Goal: Task Accomplishment & Management: Manage account settings

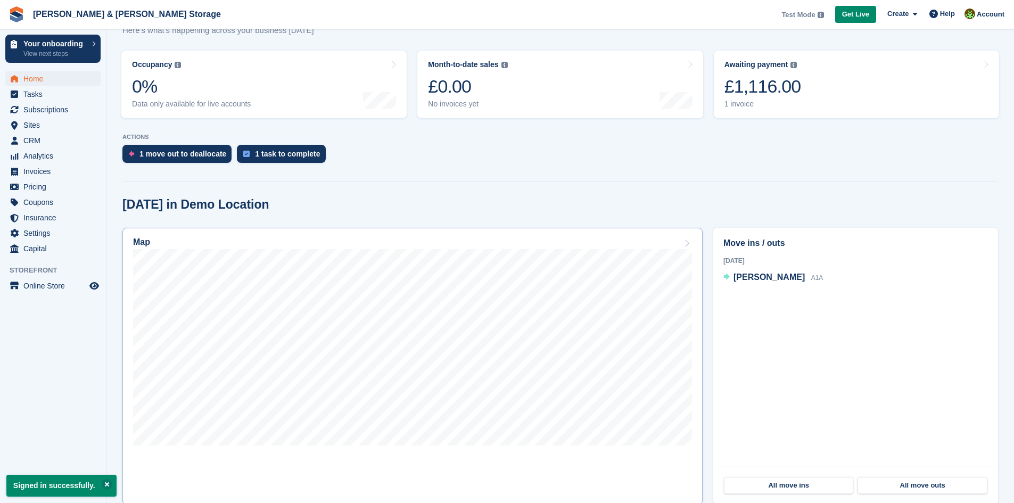
scroll to position [213, 0]
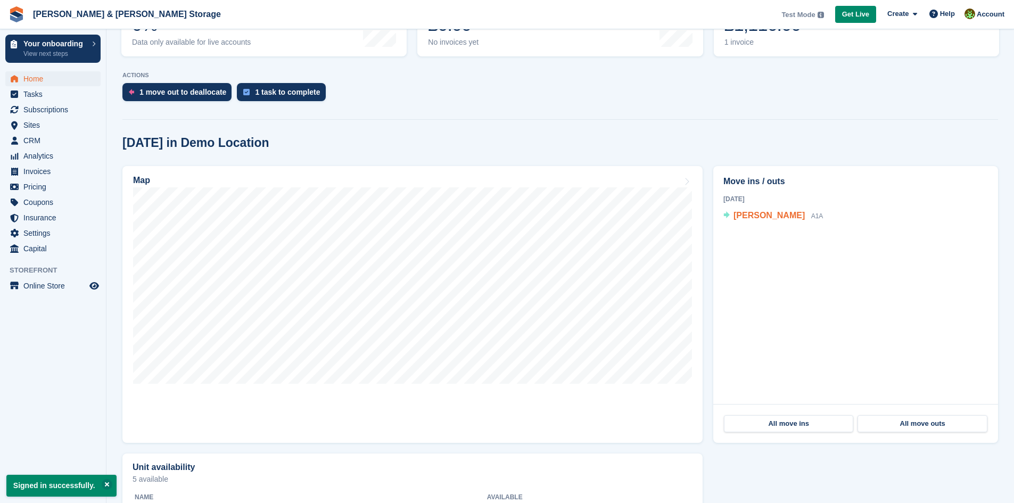
click at [782, 219] on span "[PERSON_NAME]" at bounding box center [768, 215] width 71 height 9
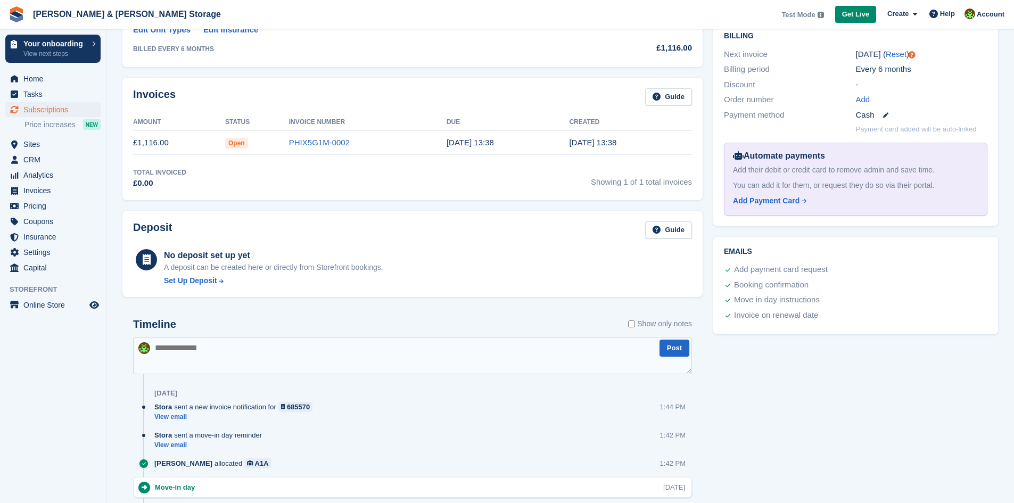
scroll to position [266, 0]
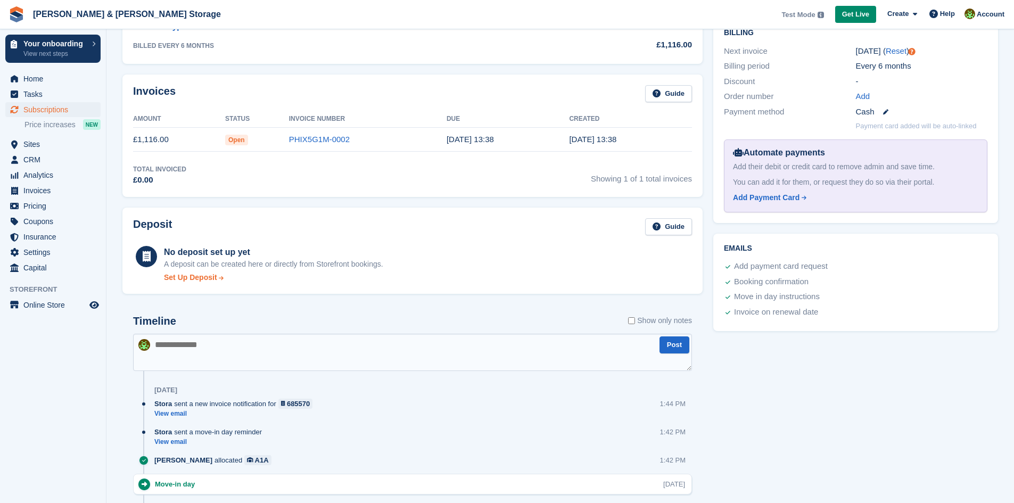
click at [190, 282] on div "Set Up Deposit" at bounding box center [190, 277] width 53 height 11
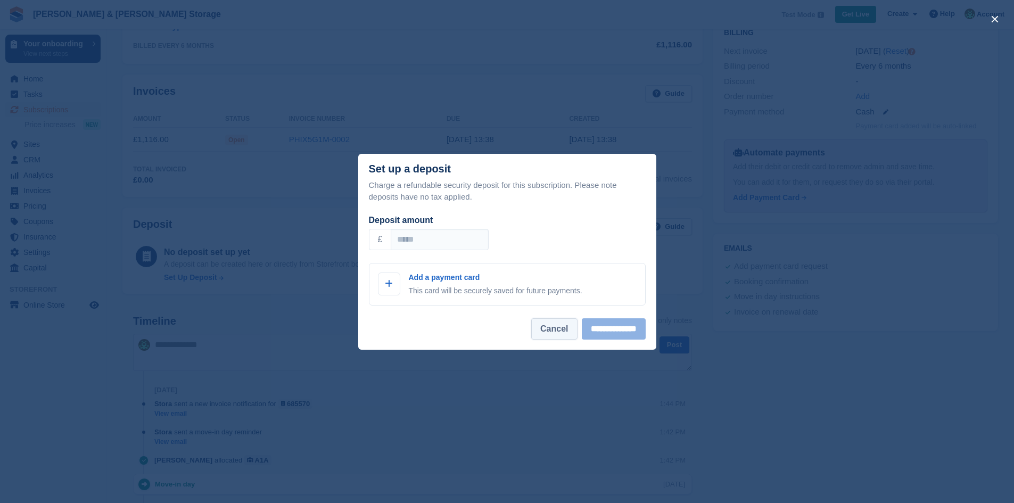
click at [536, 328] on button "Cancel" at bounding box center [554, 328] width 46 height 21
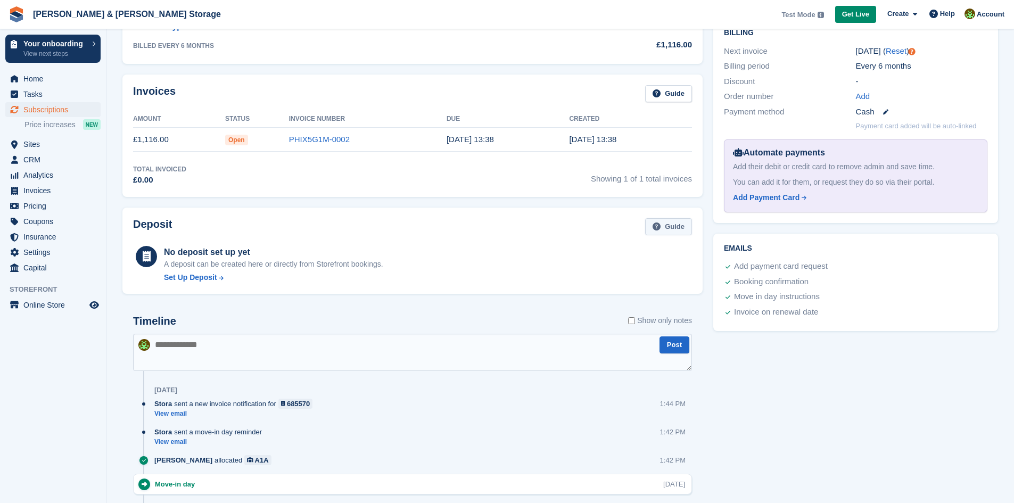
click at [664, 235] on link "Guide" at bounding box center [668, 227] width 47 height 18
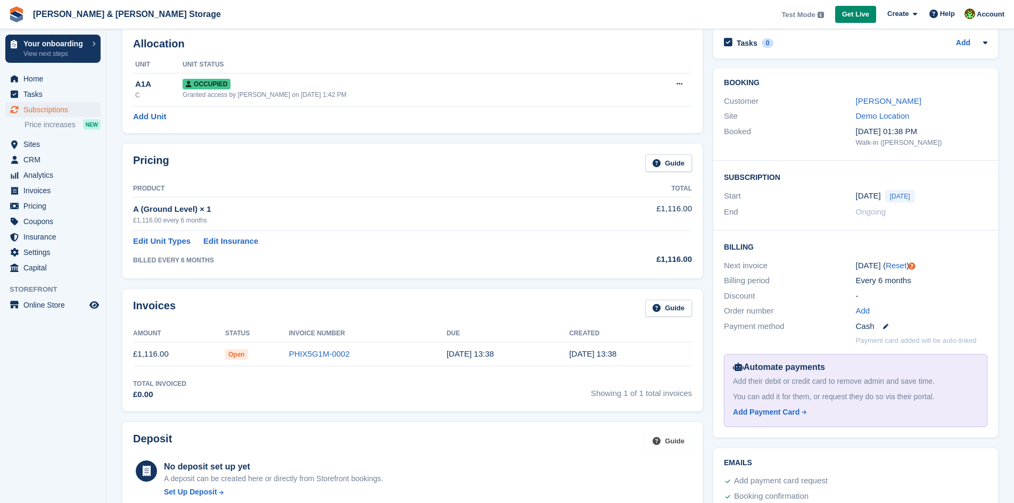
scroll to position [0, 0]
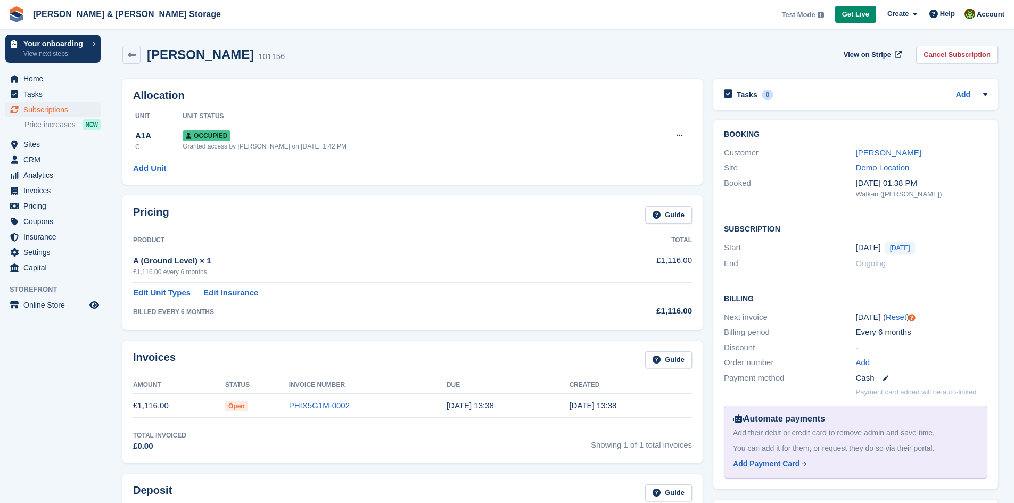
click at [144, 57] on div "Olivia Foreman 101156" at bounding box center [213, 54] width 144 height 15
click at [141, 55] on div "Olivia Foreman 101156" at bounding box center [213, 54] width 144 height 15
click at [53, 83] on span "Home" at bounding box center [55, 78] width 64 height 15
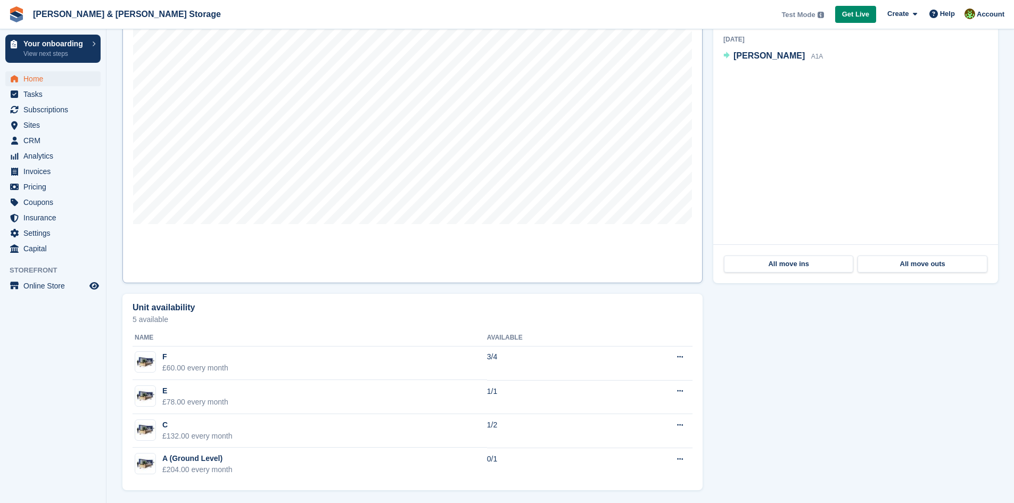
scroll to position [375, 0]
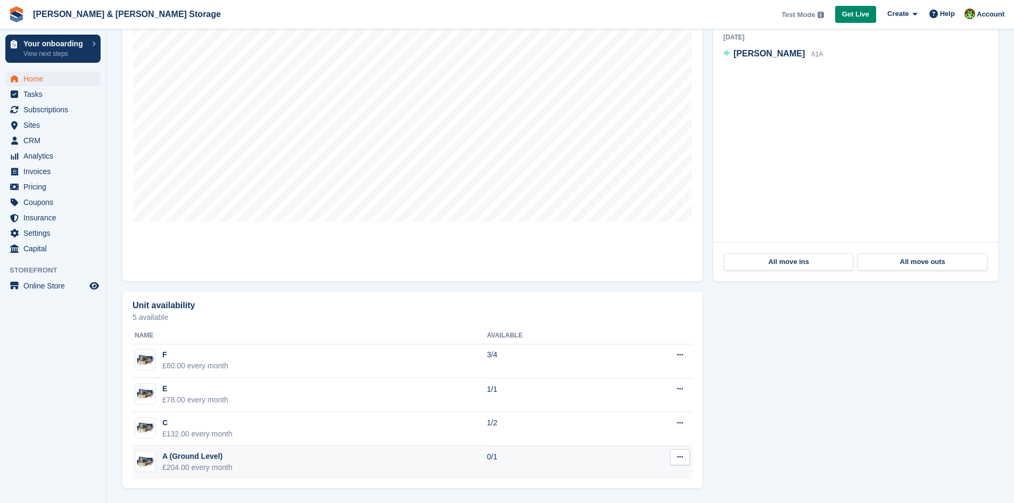
click at [304, 453] on td "A (Ground Level) £204.00 every month" at bounding box center [310, 462] width 354 height 34
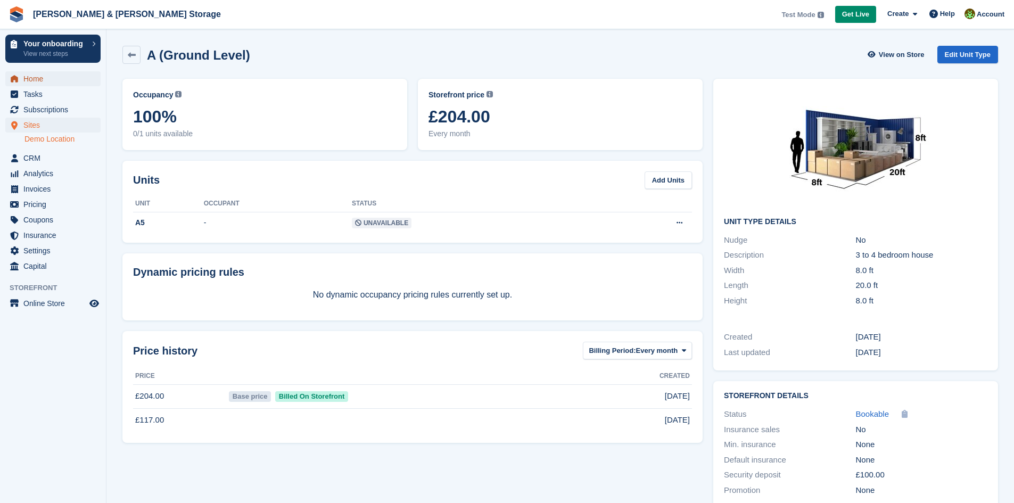
click at [64, 82] on span "Home" at bounding box center [55, 78] width 64 height 15
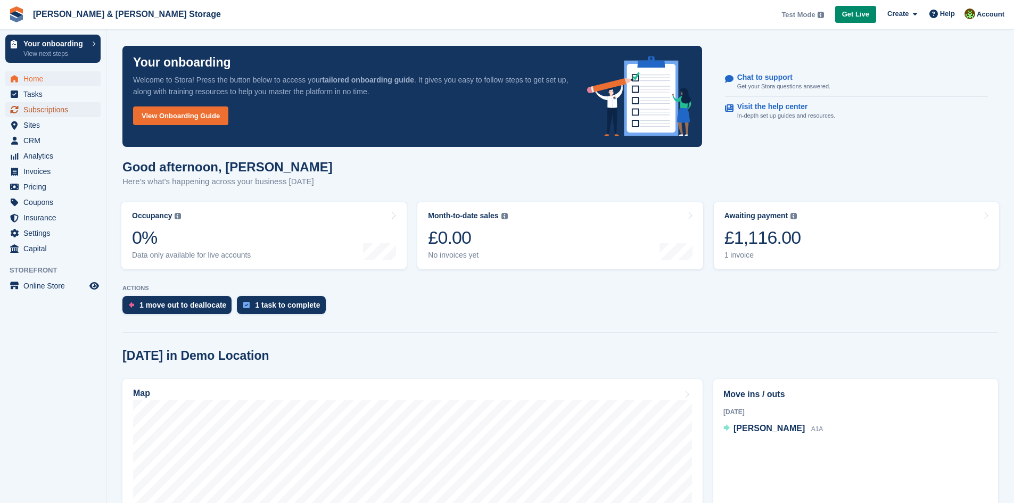
click at [56, 114] on span "Subscriptions" at bounding box center [55, 109] width 64 height 15
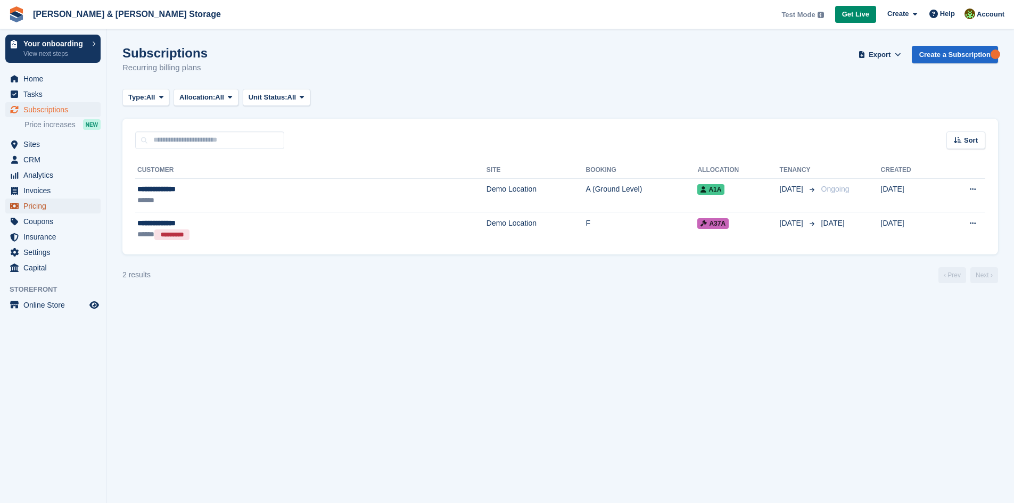
click at [42, 202] on span "Pricing" at bounding box center [55, 206] width 64 height 15
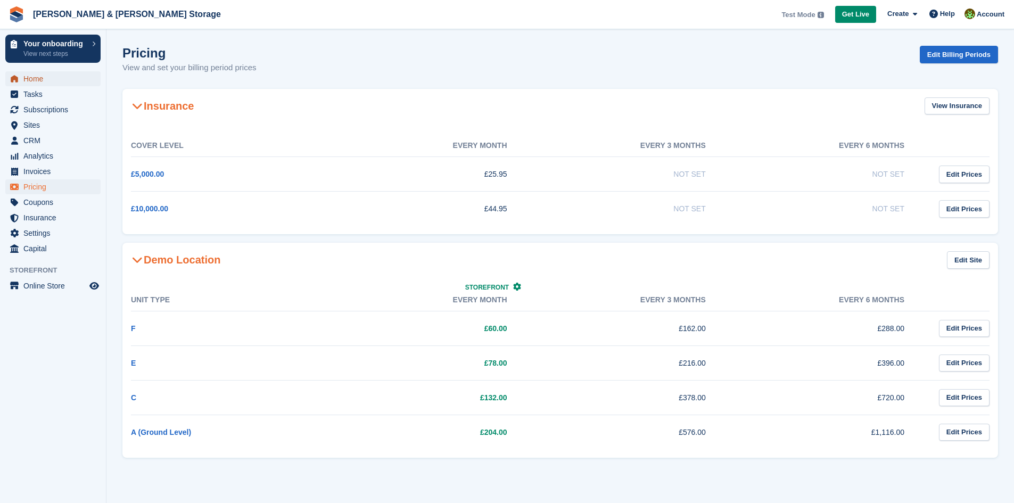
click at [71, 80] on span "Home" at bounding box center [55, 78] width 64 height 15
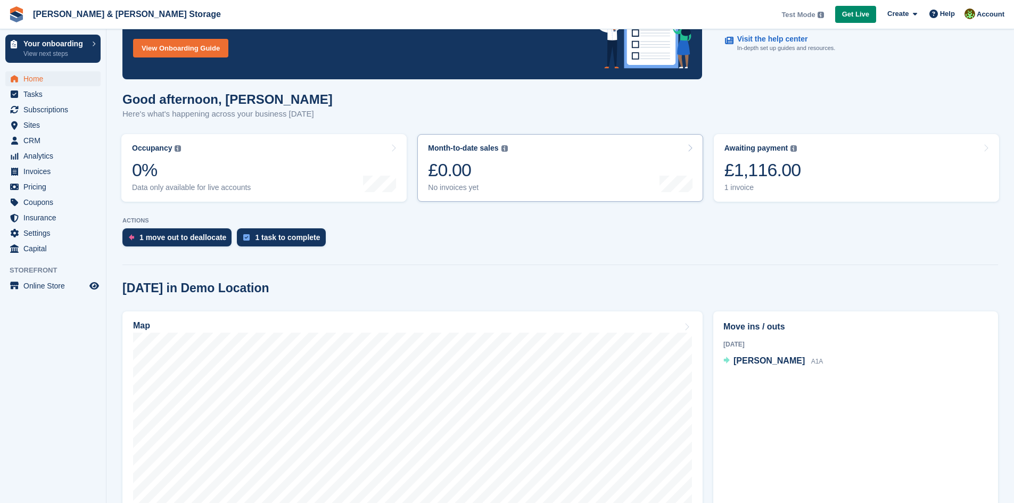
scroll to position [106, 0]
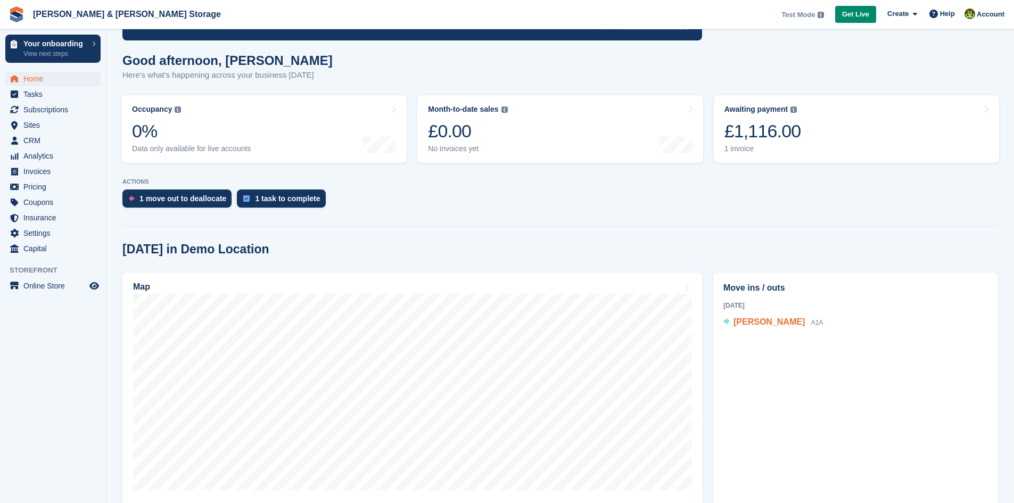
click at [772, 321] on span "[PERSON_NAME]" at bounding box center [768, 321] width 71 height 9
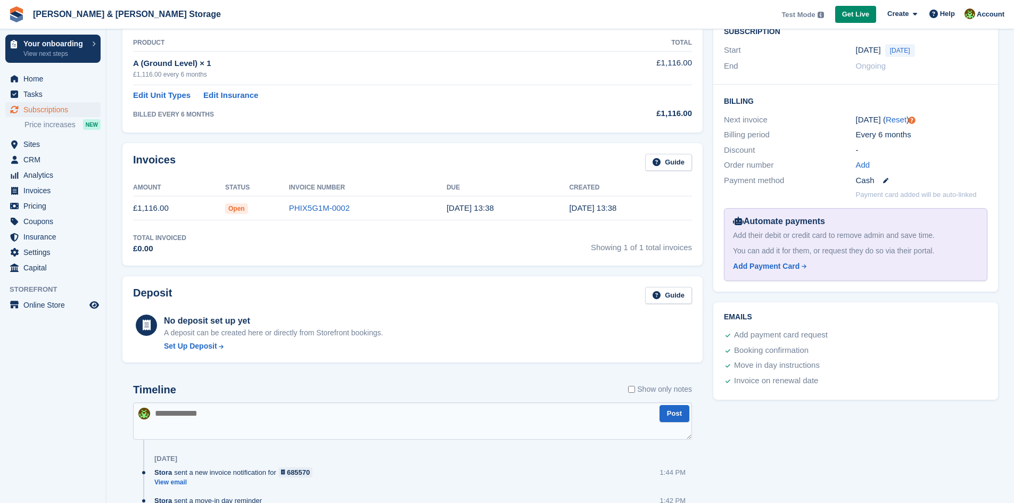
scroll to position [213, 0]
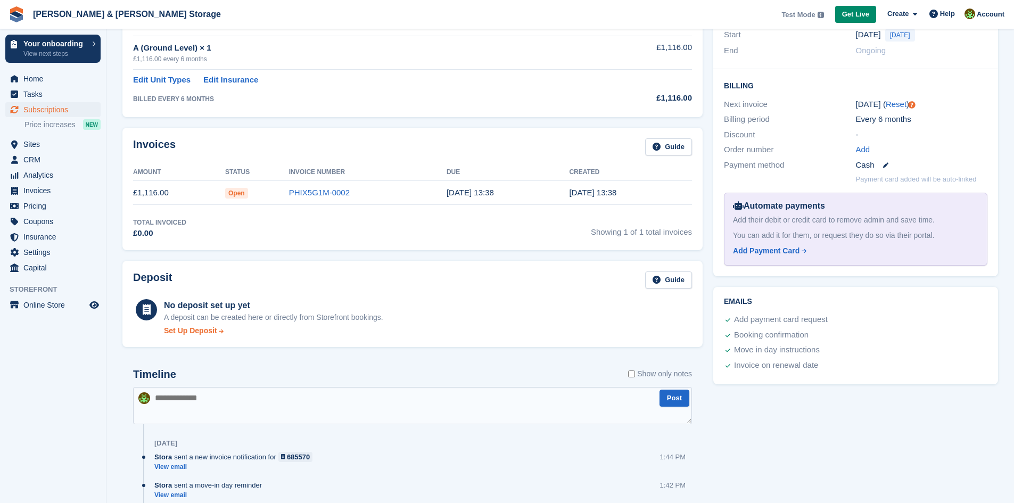
click at [202, 329] on div "Set Up Deposit" at bounding box center [190, 330] width 53 height 11
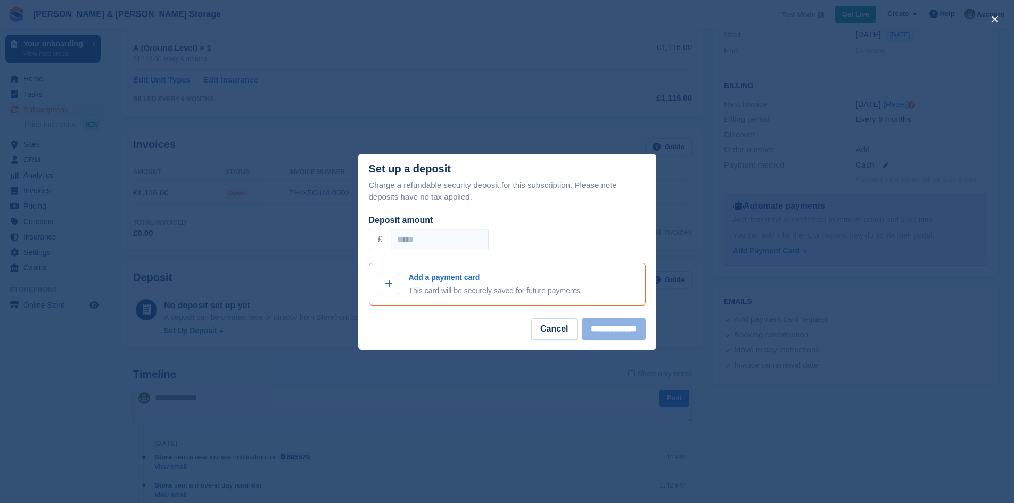
click at [430, 283] on p "Add a payment card" at bounding box center [496, 277] width 174 height 11
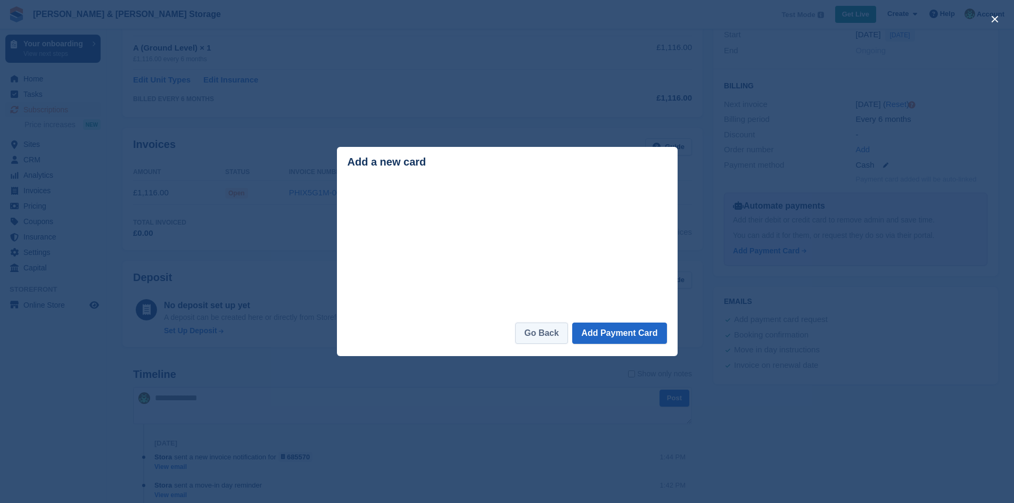
click at [551, 341] on link "Go Back" at bounding box center [541, 333] width 53 height 21
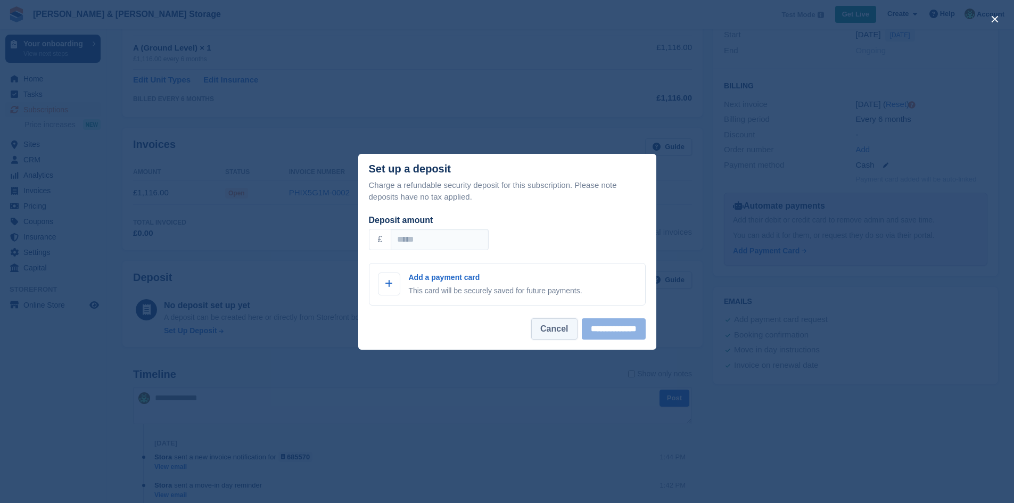
click at [548, 334] on button "Cancel" at bounding box center [554, 328] width 46 height 21
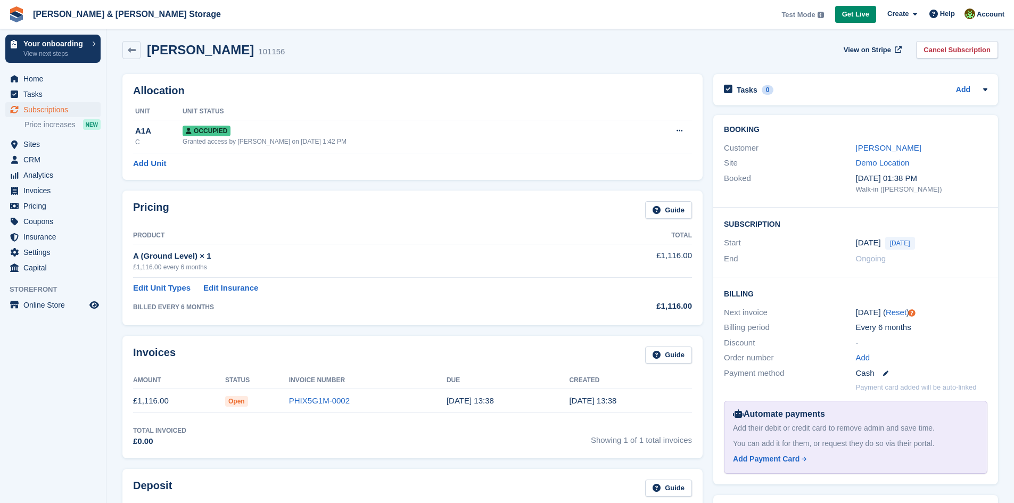
scroll to position [0, 0]
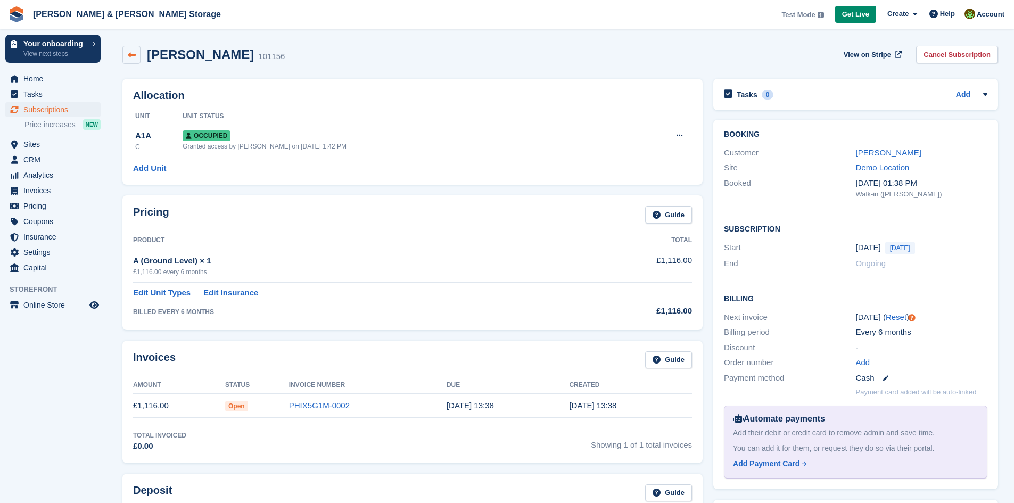
click at [129, 58] on icon at bounding box center [132, 55] width 8 height 8
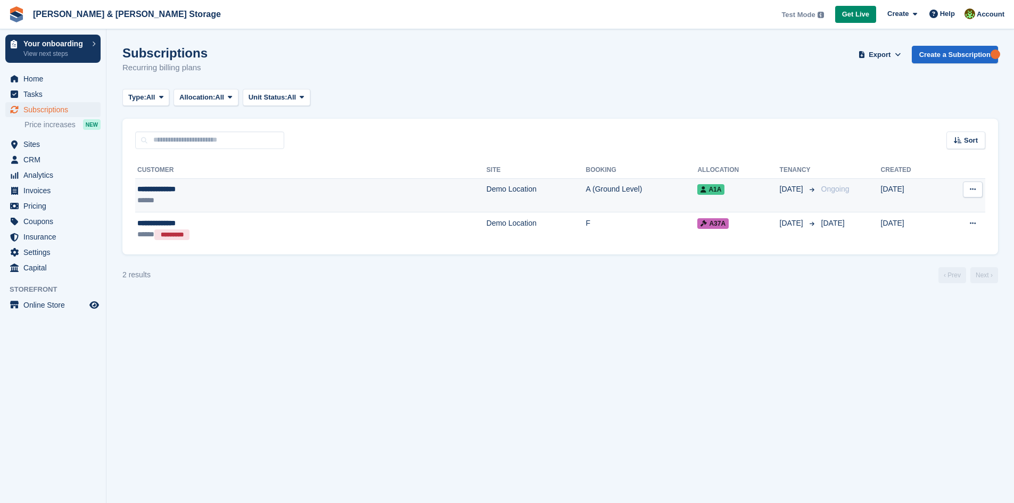
click at [976, 194] on button at bounding box center [973, 189] width 20 height 16
click at [955, 210] on p "View customer" at bounding box center [931, 210] width 93 height 14
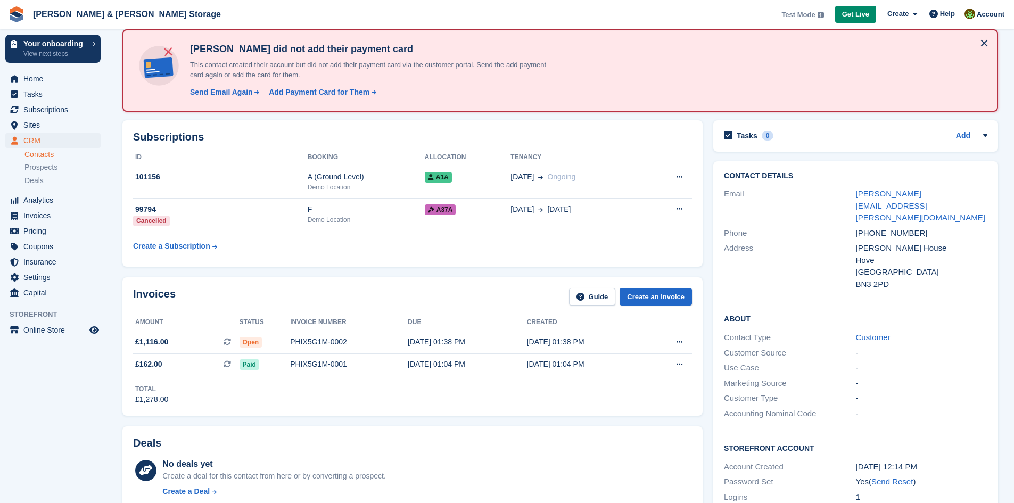
scroll to position [53, 0]
click at [683, 340] on button at bounding box center [680, 342] width 20 height 16
click at [633, 363] on p "Download PDF" at bounding box center [638, 363] width 93 height 14
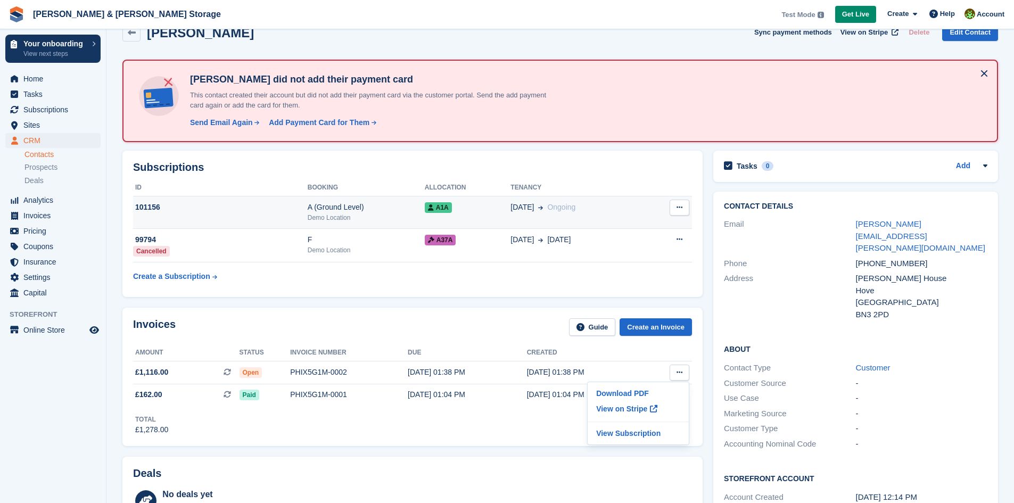
scroll to position [0, 0]
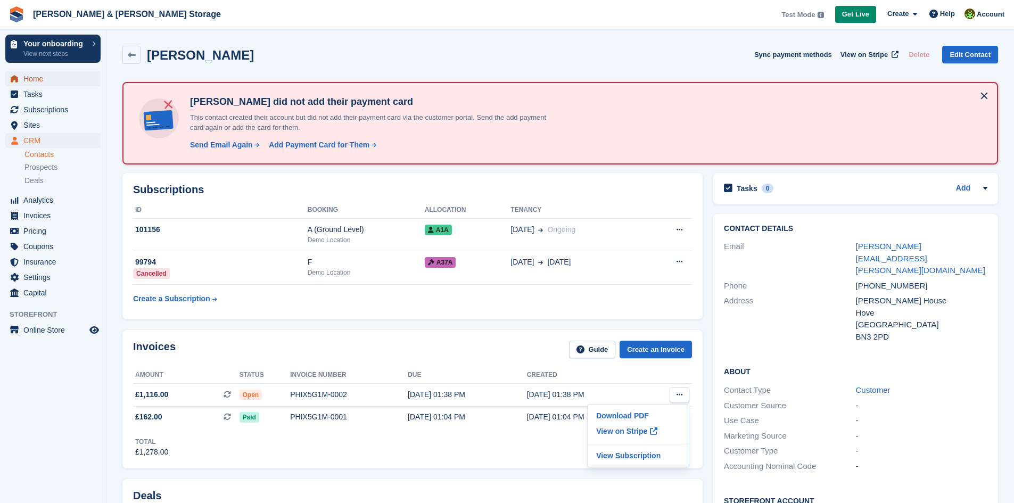
click at [32, 77] on span "Home" at bounding box center [55, 78] width 64 height 15
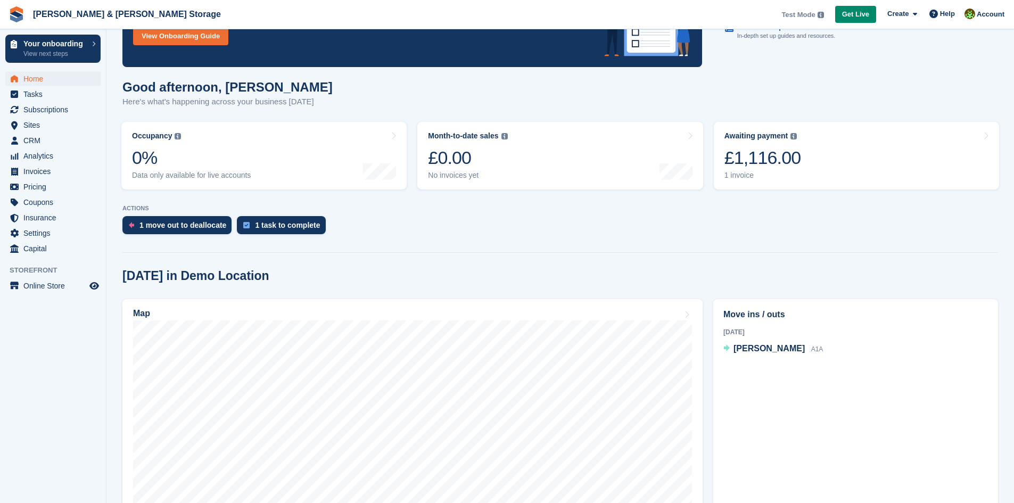
scroll to position [106, 0]
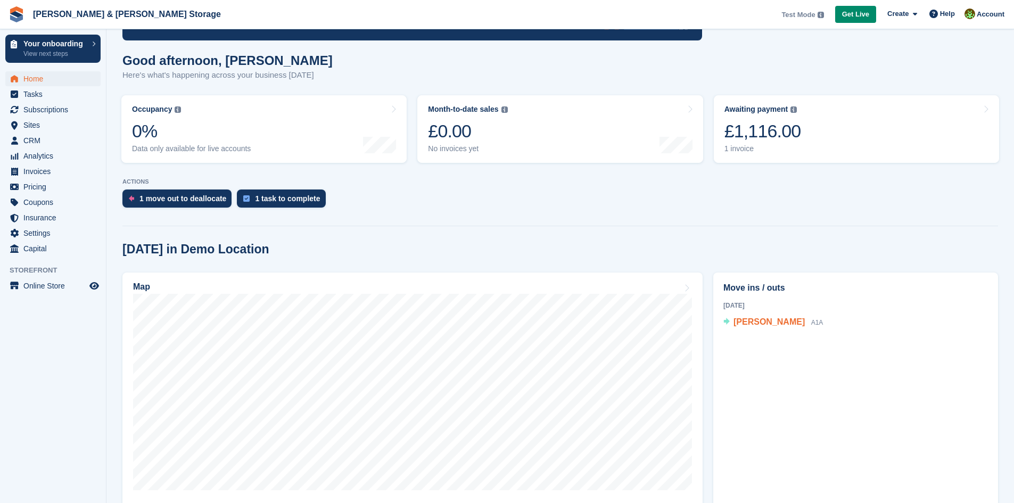
click at [752, 323] on span "[PERSON_NAME]" at bounding box center [768, 321] width 71 height 9
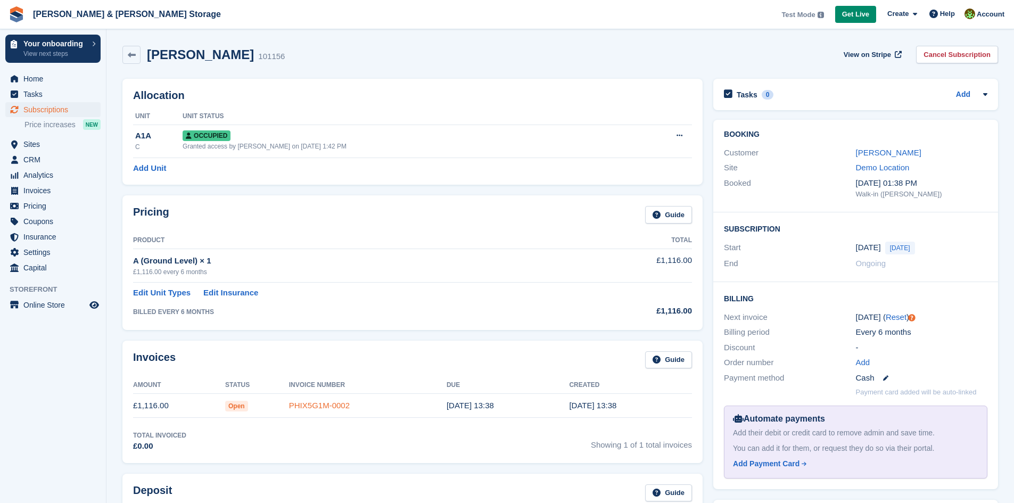
click at [316, 406] on link "PHIX5G1M-0002" at bounding box center [319, 405] width 61 height 9
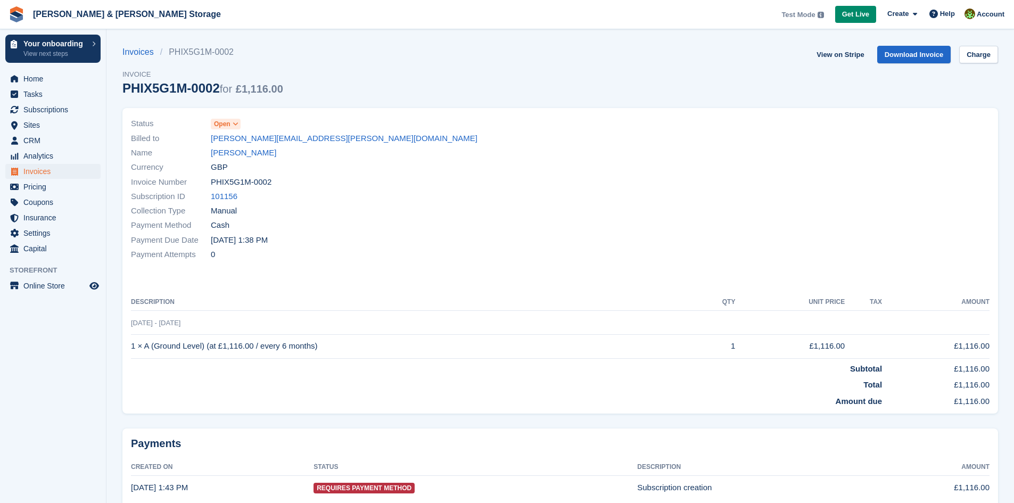
click at [238, 125] on icon at bounding box center [236, 124] width 6 height 6
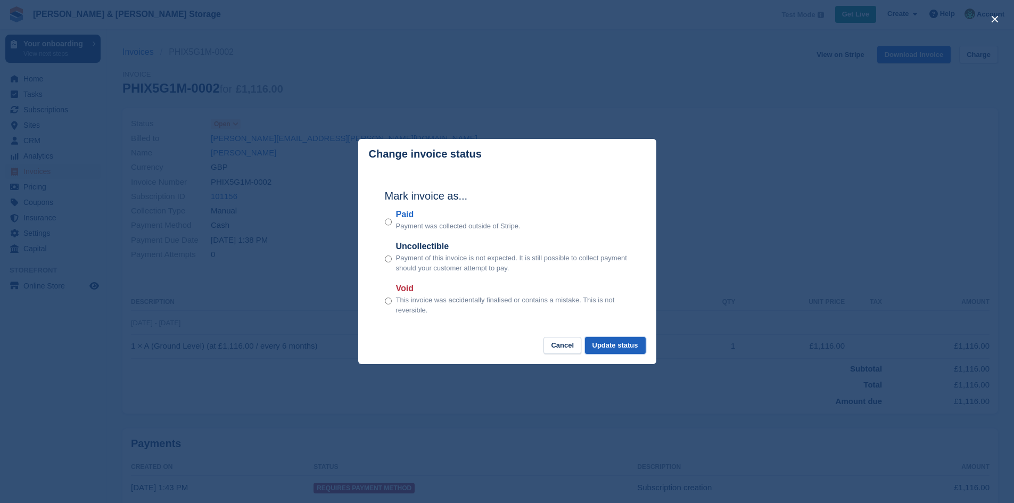
click at [612, 346] on button "Update status" at bounding box center [615, 346] width 61 height 18
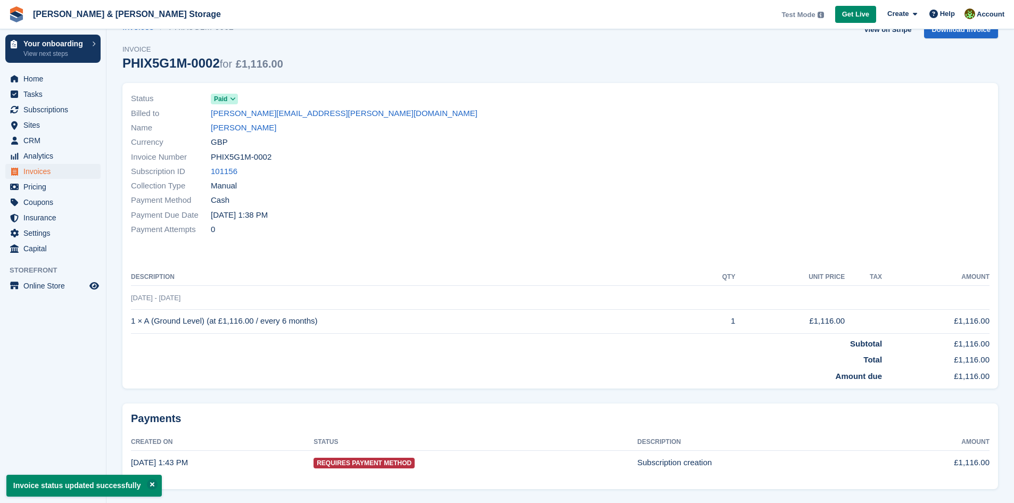
scroll to position [46, 0]
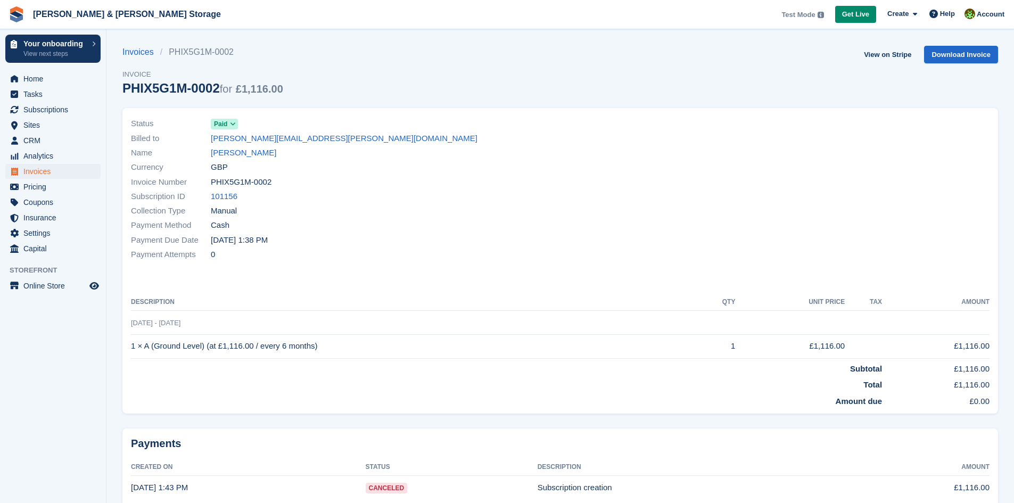
scroll to position [46, 0]
click at [56, 81] on span "Home" at bounding box center [55, 78] width 64 height 15
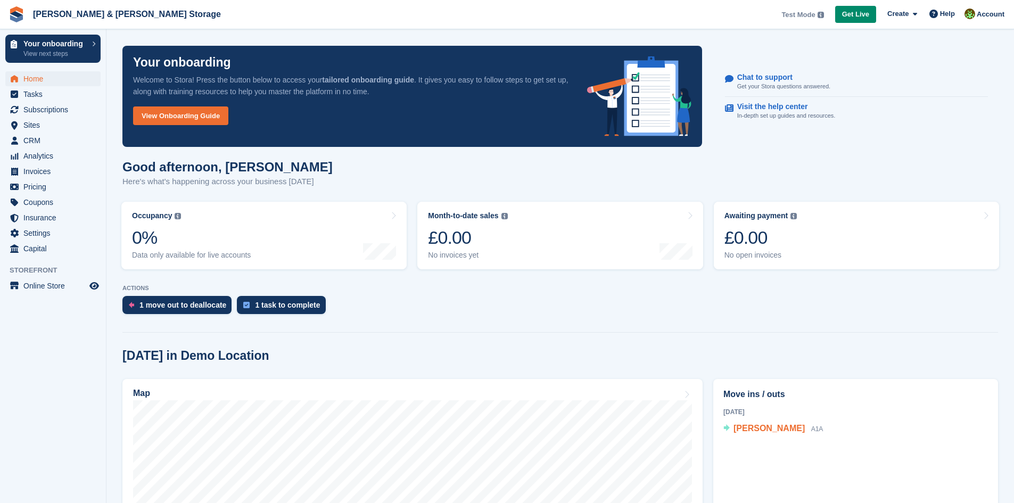
click at [767, 429] on span "[PERSON_NAME]" at bounding box center [768, 428] width 71 height 9
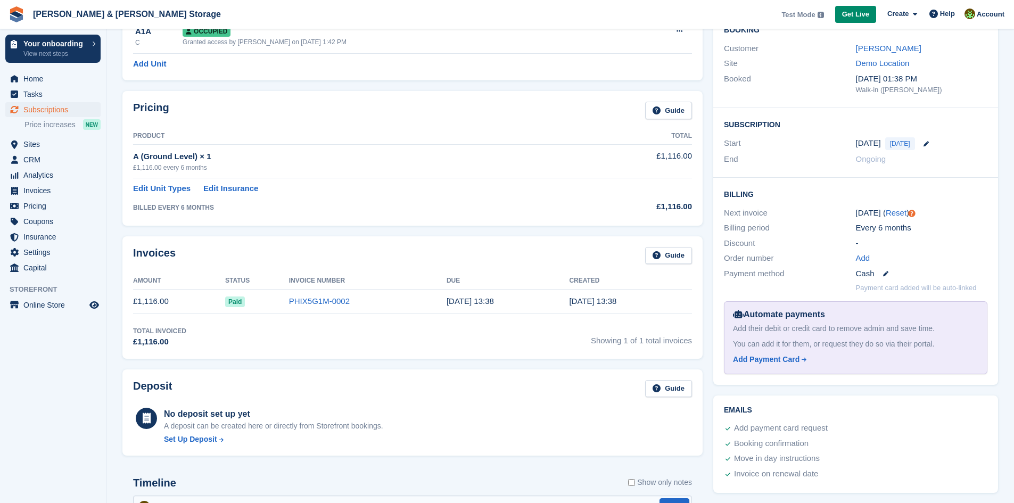
scroll to position [106, 0]
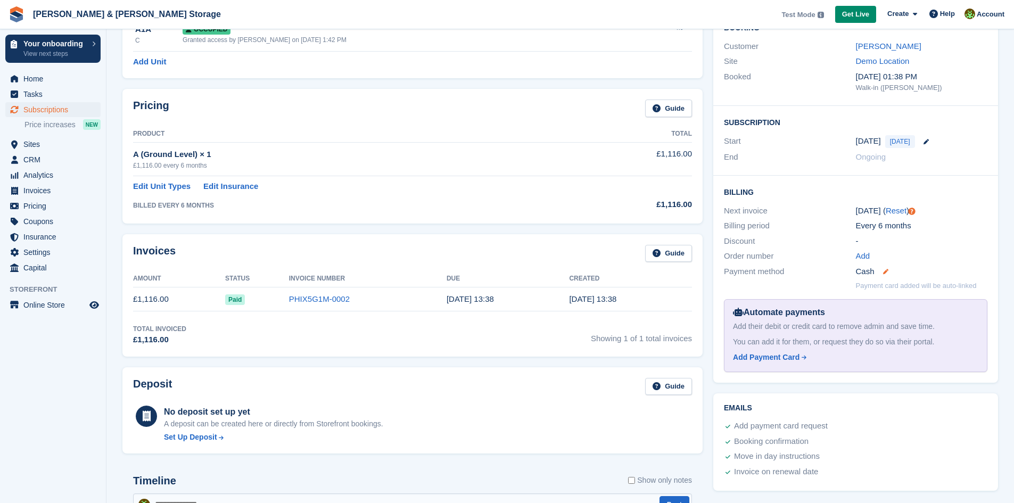
click at [883, 272] on icon at bounding box center [885, 271] width 5 height 5
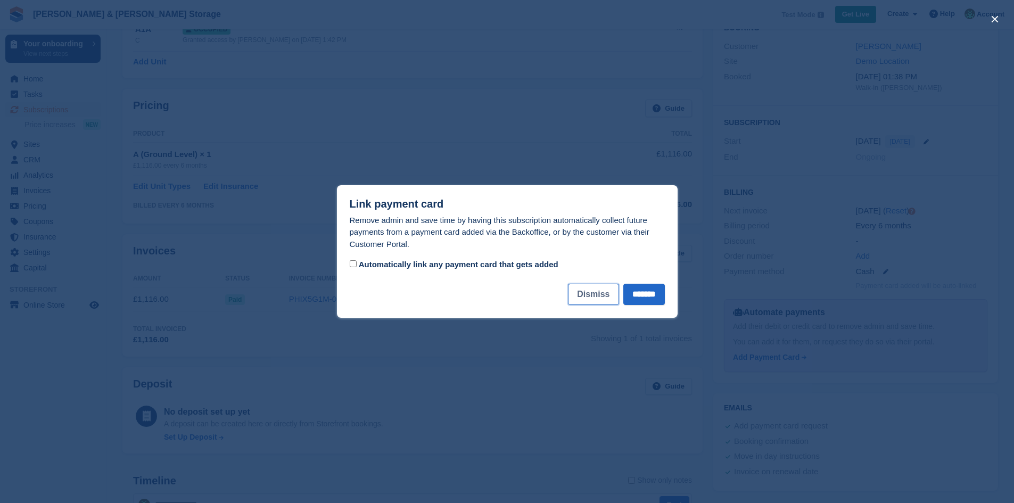
click at [591, 292] on button "Dismiss" at bounding box center [593, 294] width 51 height 21
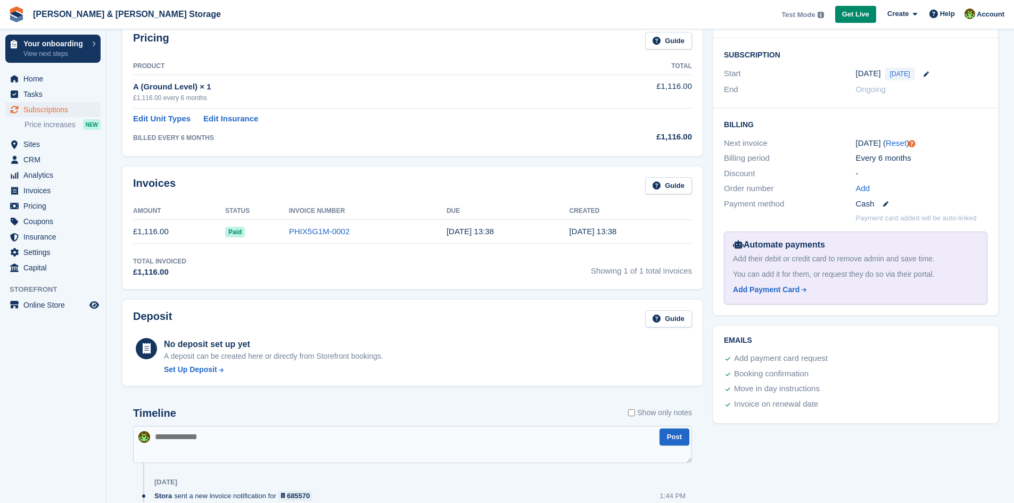
scroll to position [213, 0]
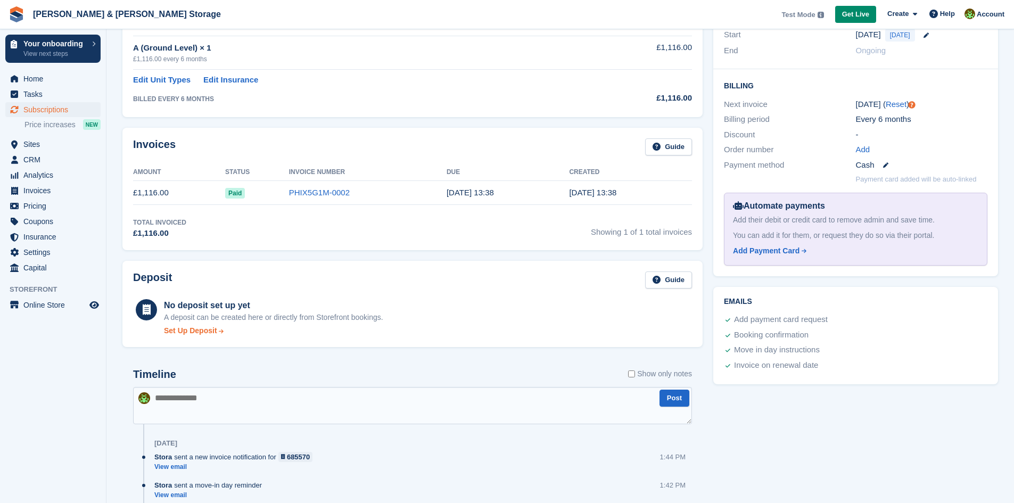
click at [204, 334] on div "Set Up Deposit" at bounding box center [190, 330] width 53 height 11
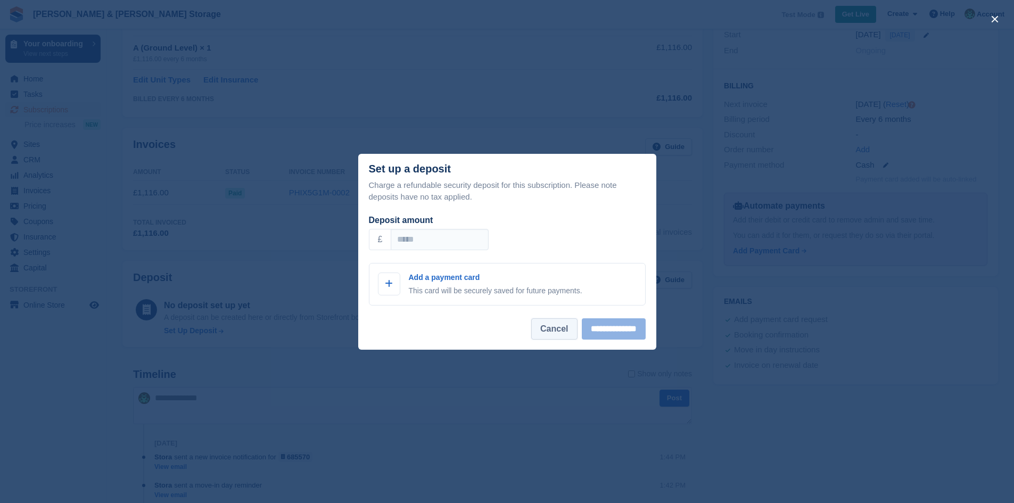
click at [541, 323] on button "Cancel" at bounding box center [554, 328] width 46 height 21
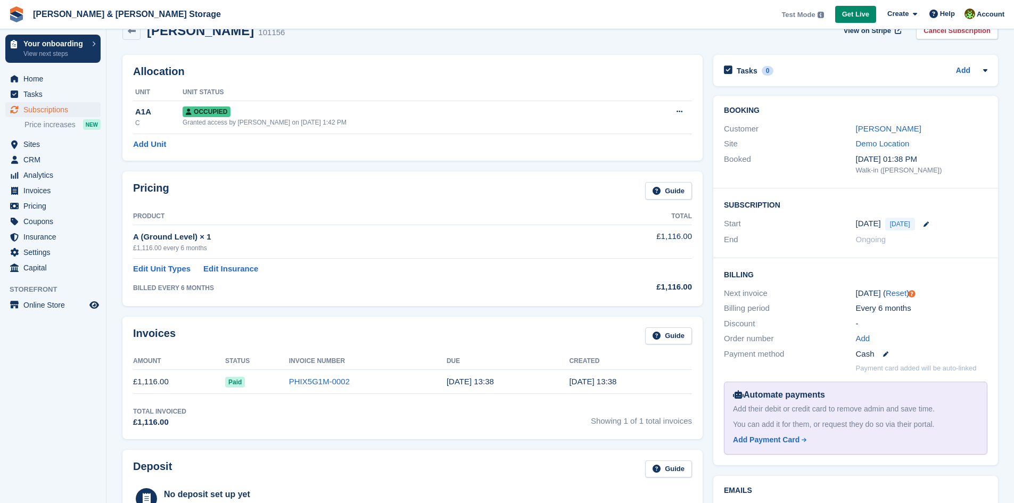
scroll to position [0, 0]
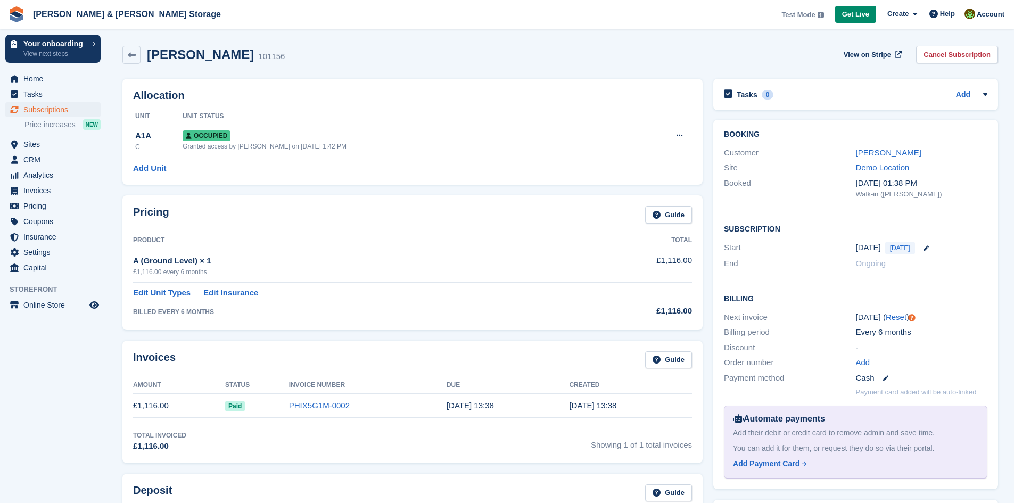
click at [973, 102] on div "Tasks 0 Add No tasks related to Subscription #101156" at bounding box center [855, 94] width 285 height 31
click at [975, 98] on div "Add" at bounding box center [971, 94] width 31 height 13
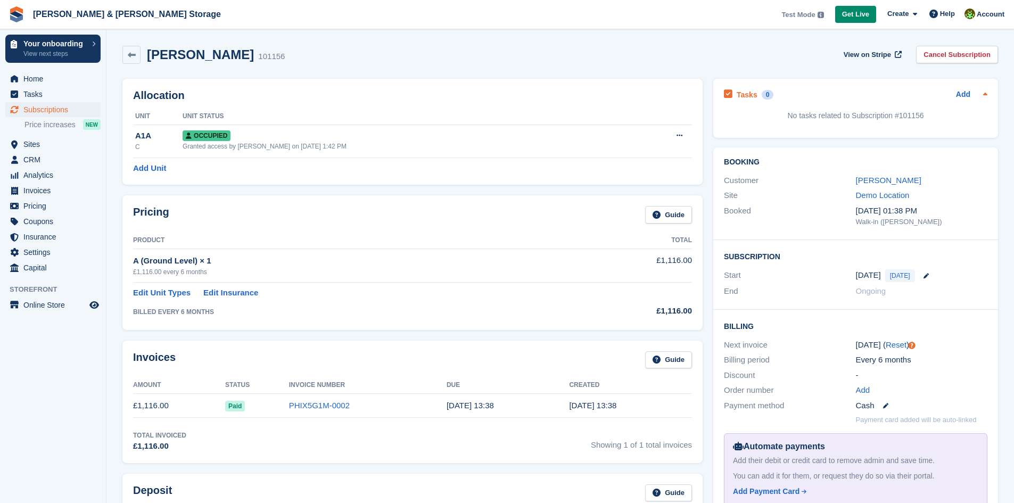
click at [973, 97] on div "Add" at bounding box center [971, 94] width 31 height 13
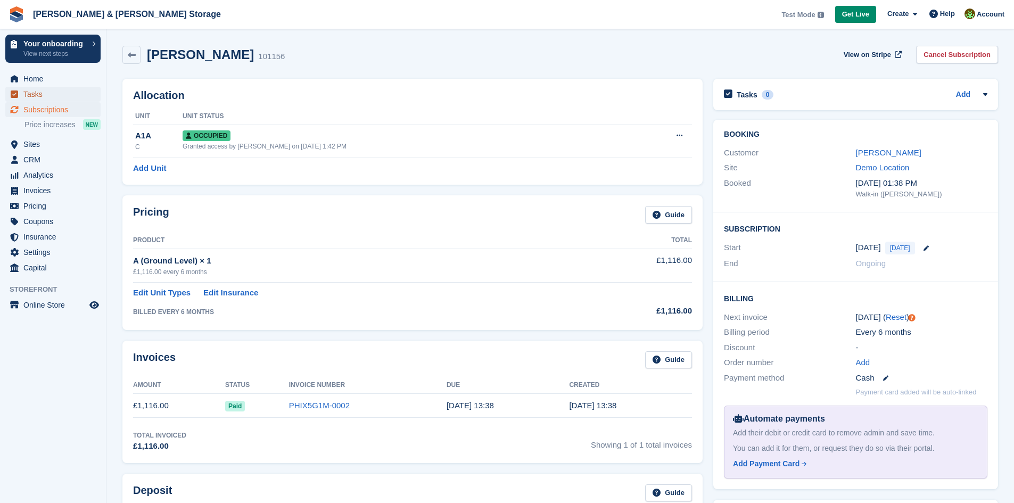
click at [57, 90] on span "Tasks" at bounding box center [55, 94] width 64 height 15
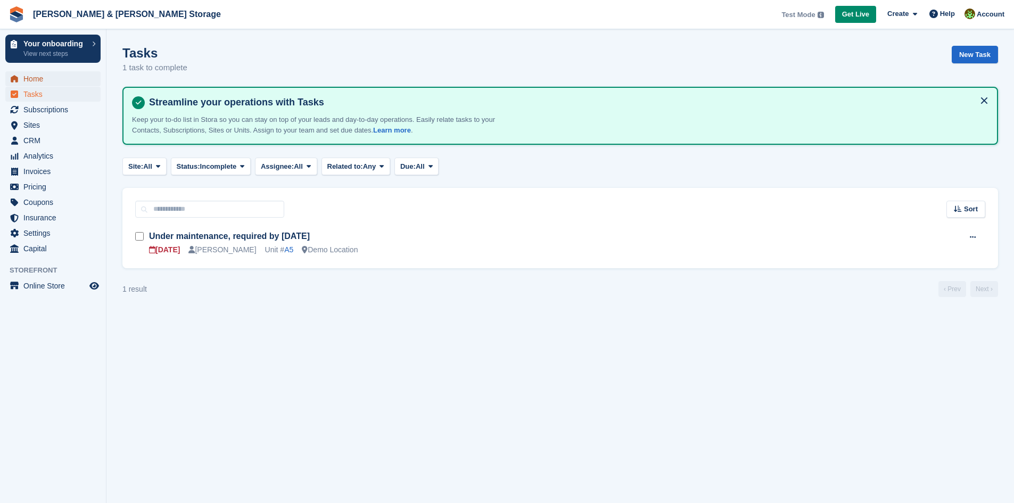
click at [63, 78] on span "Home" at bounding box center [55, 78] width 64 height 15
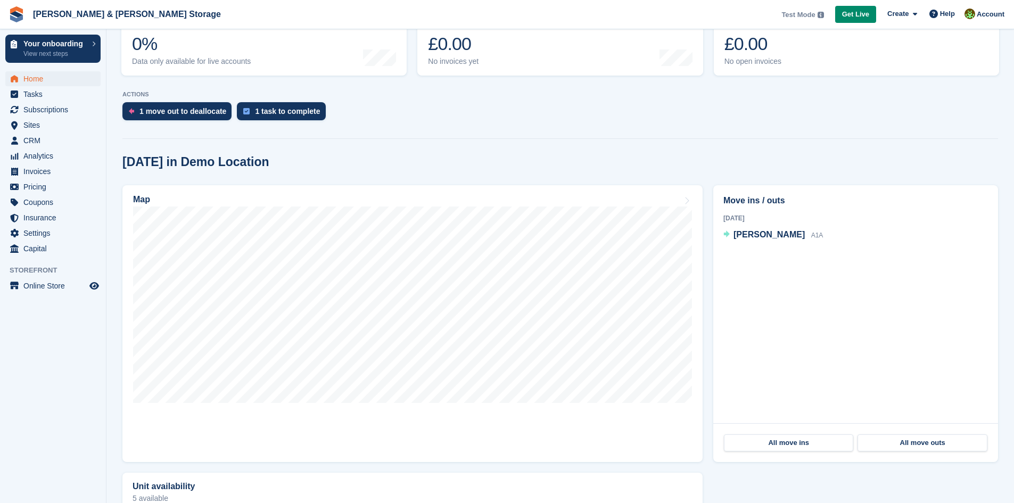
scroll to position [213, 0]
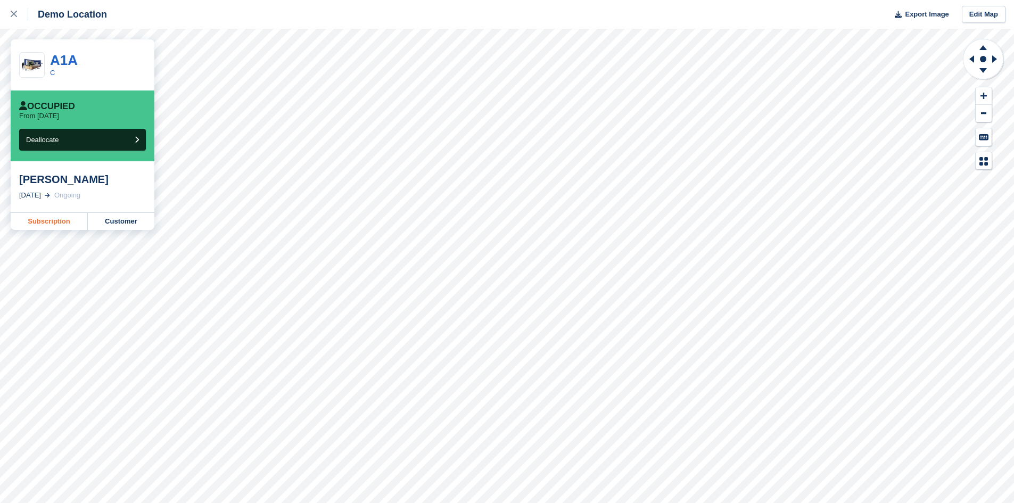
click at [64, 222] on link "Subscription" at bounding box center [49, 221] width 77 height 17
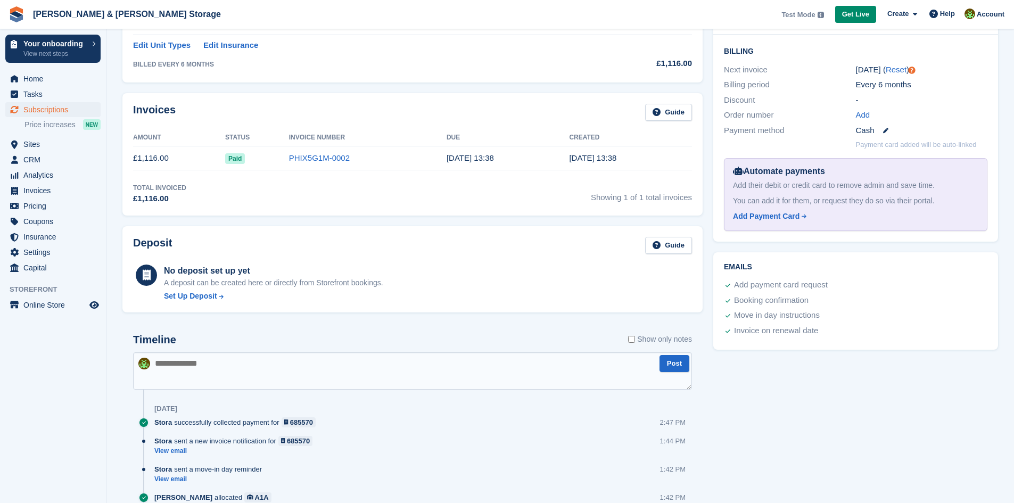
scroll to position [266, 0]
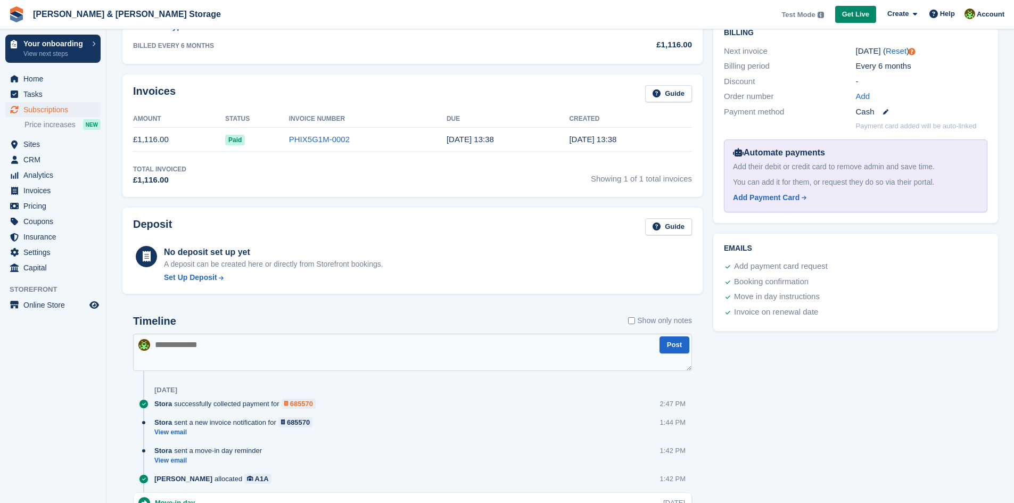
click at [294, 403] on div "685570" at bounding box center [301, 404] width 23 height 10
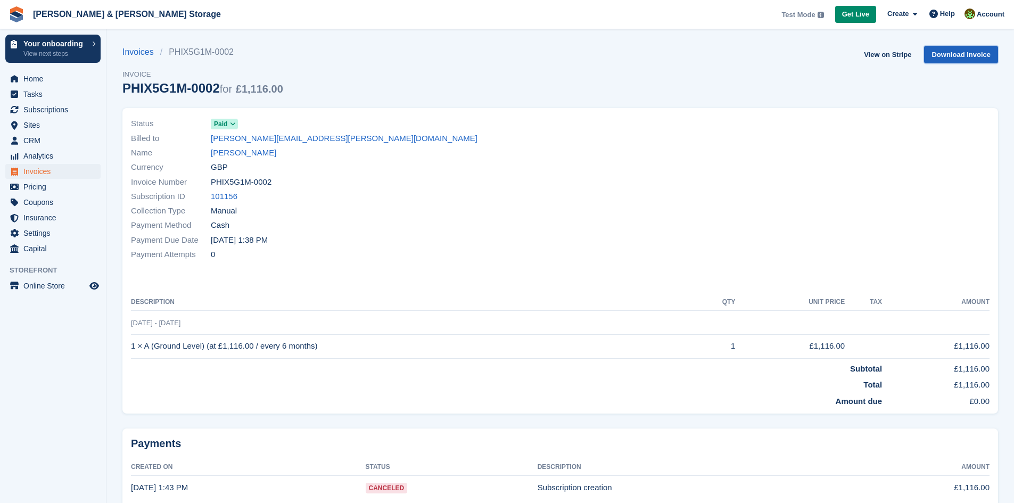
click at [937, 57] on link "Download Invoice" at bounding box center [961, 55] width 74 height 18
click at [16, 85] on link "Home" at bounding box center [52, 78] width 95 height 15
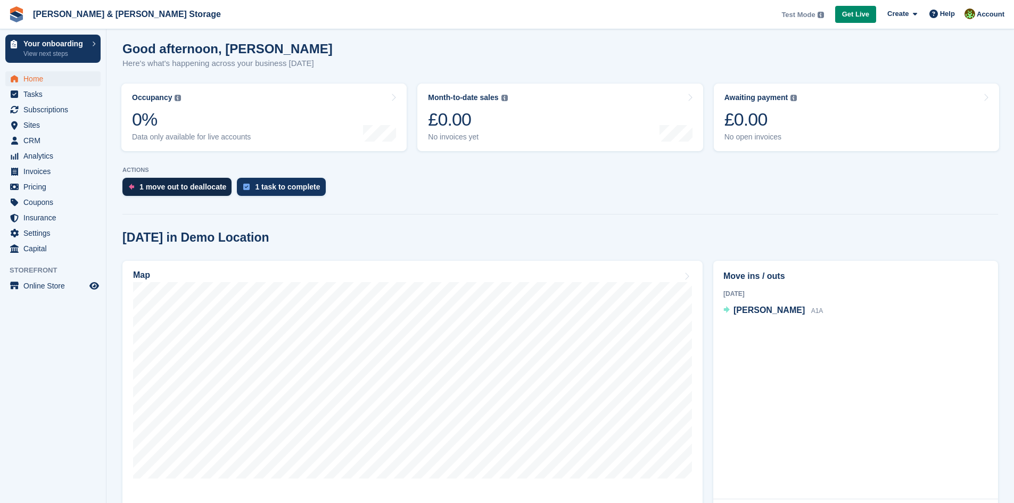
scroll to position [160, 0]
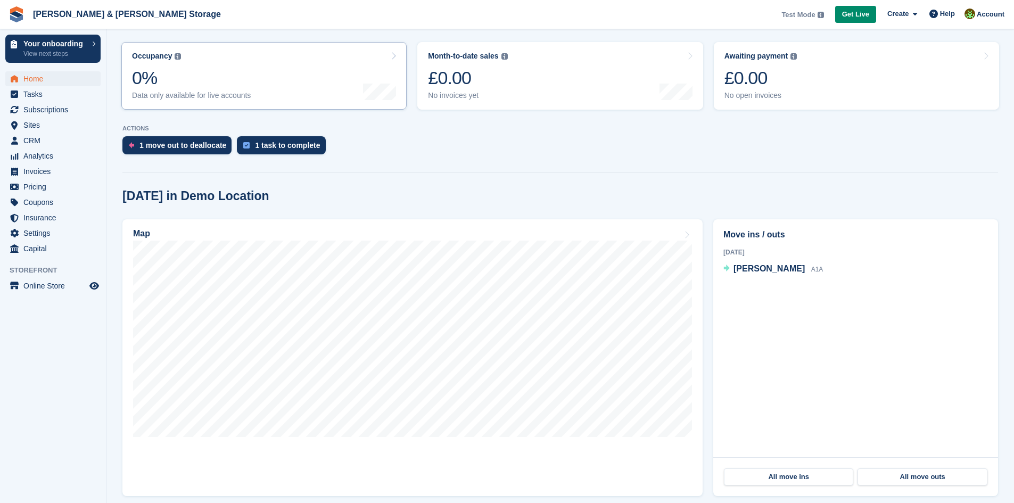
click at [186, 78] on div "0%" at bounding box center [191, 78] width 119 height 22
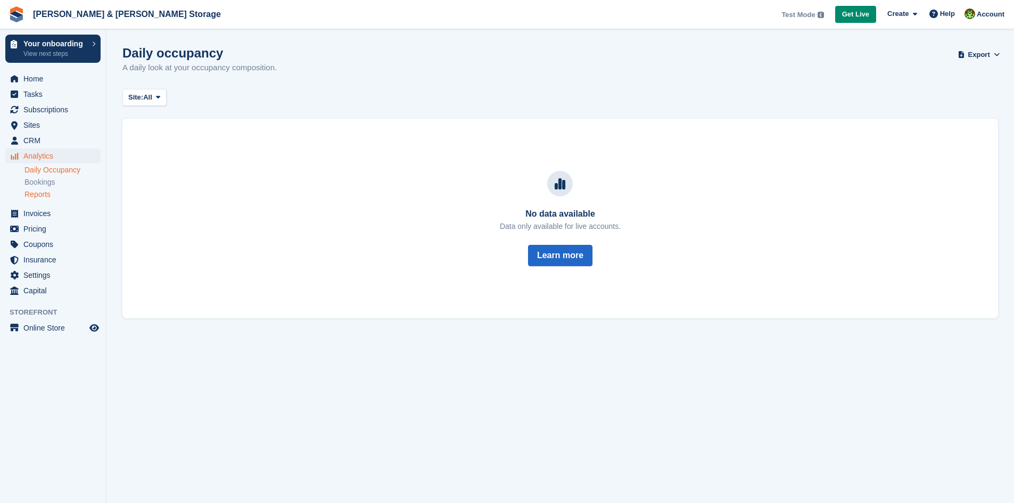
click at [63, 199] on link "Reports" at bounding box center [62, 194] width 76 height 10
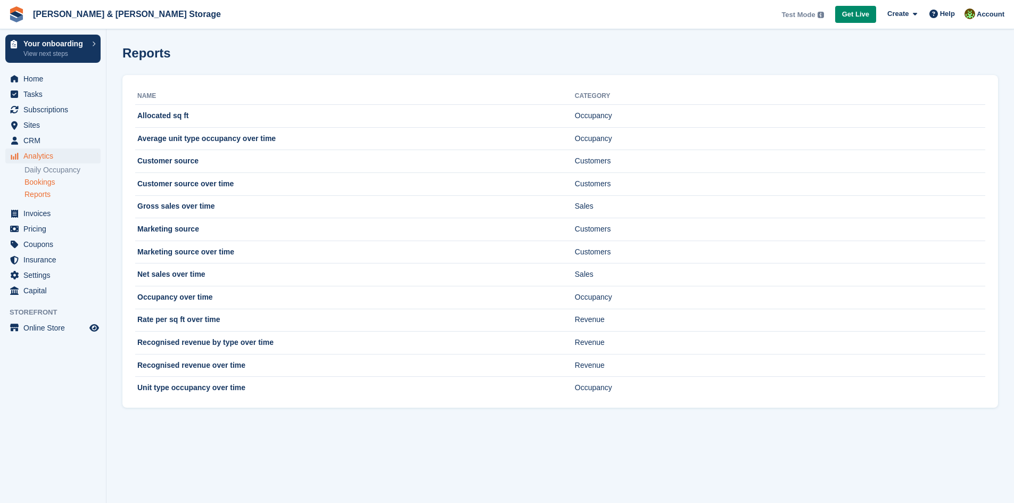
click at [51, 185] on link "Bookings" at bounding box center [62, 182] width 76 height 10
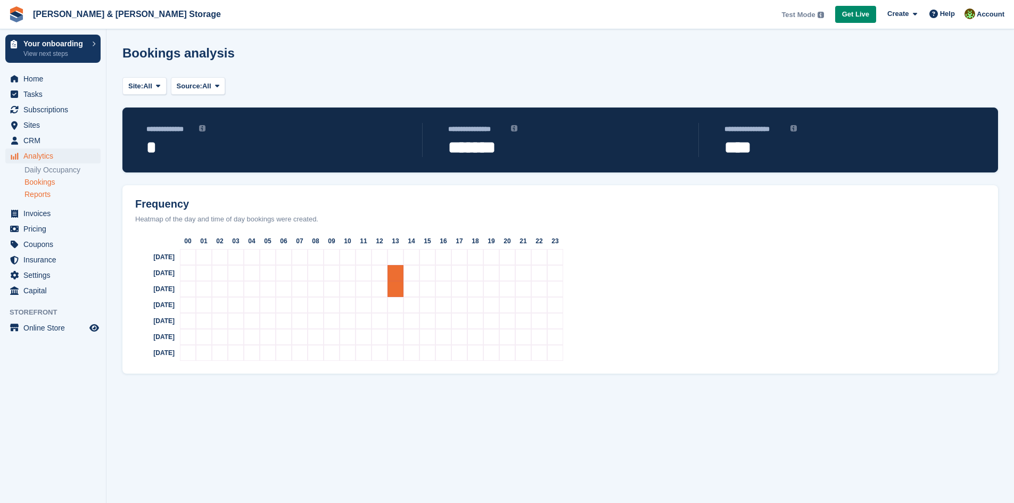
click at [39, 192] on link "Reports" at bounding box center [62, 194] width 76 height 10
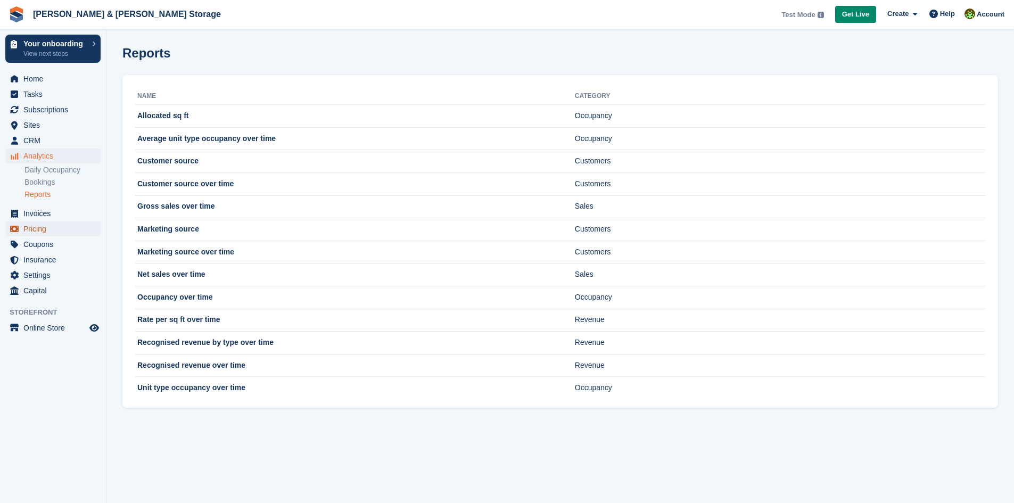
click at [41, 227] on span "Pricing" at bounding box center [55, 228] width 64 height 15
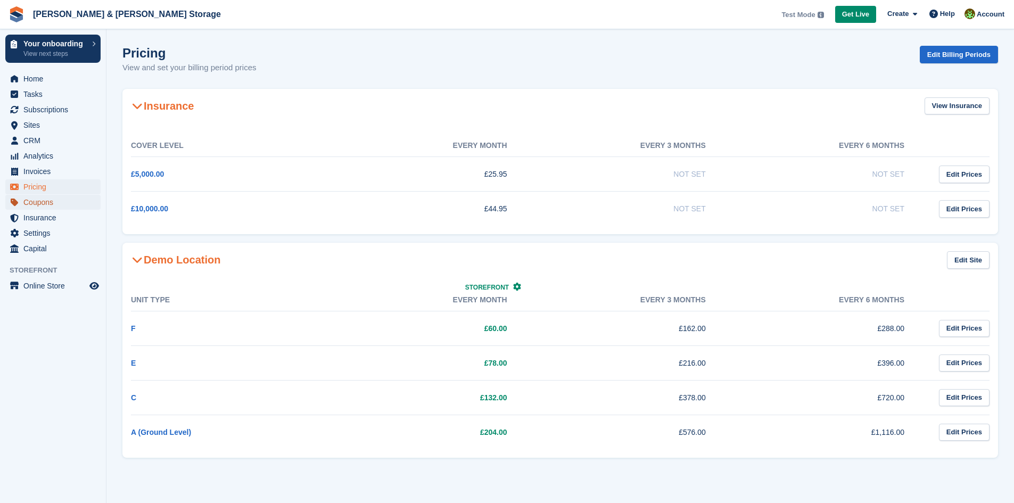
click at [20, 205] on span "menu" at bounding box center [14, 202] width 13 height 13
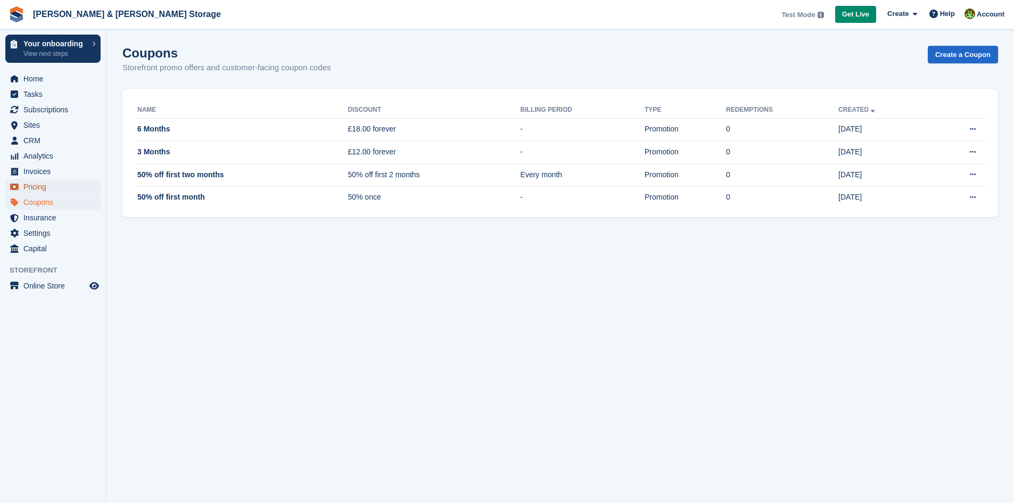
click at [56, 188] on span "Pricing" at bounding box center [55, 186] width 64 height 15
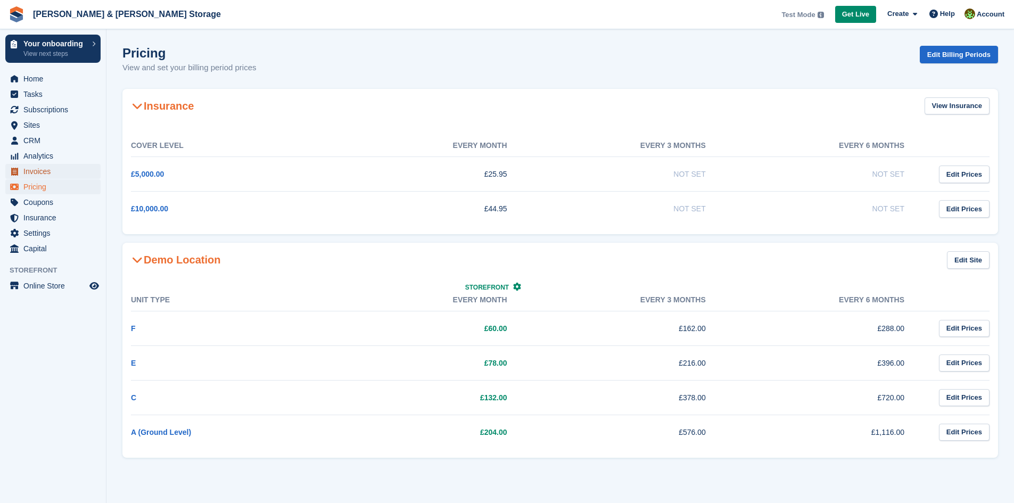
click at [17, 174] on icon "menu" at bounding box center [14, 172] width 7 height 8
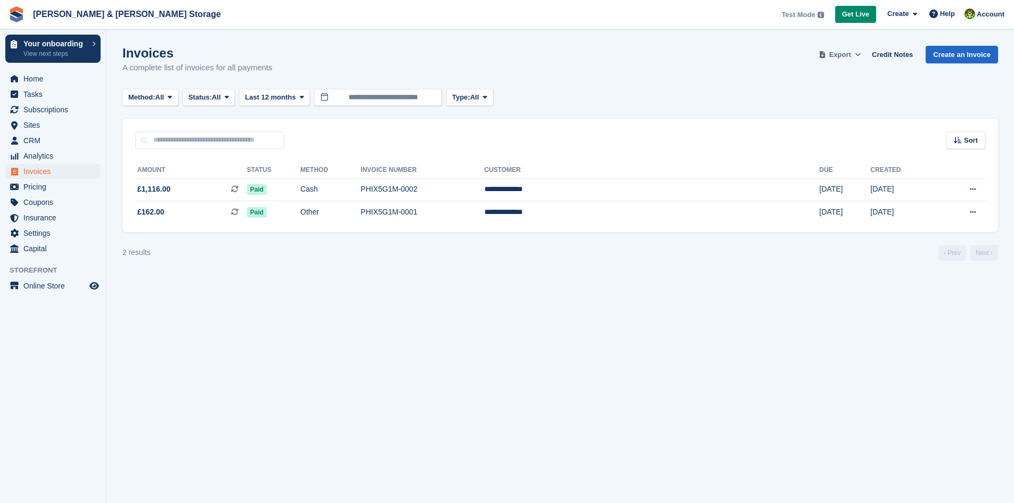
click at [861, 54] on icon at bounding box center [858, 54] width 6 height 7
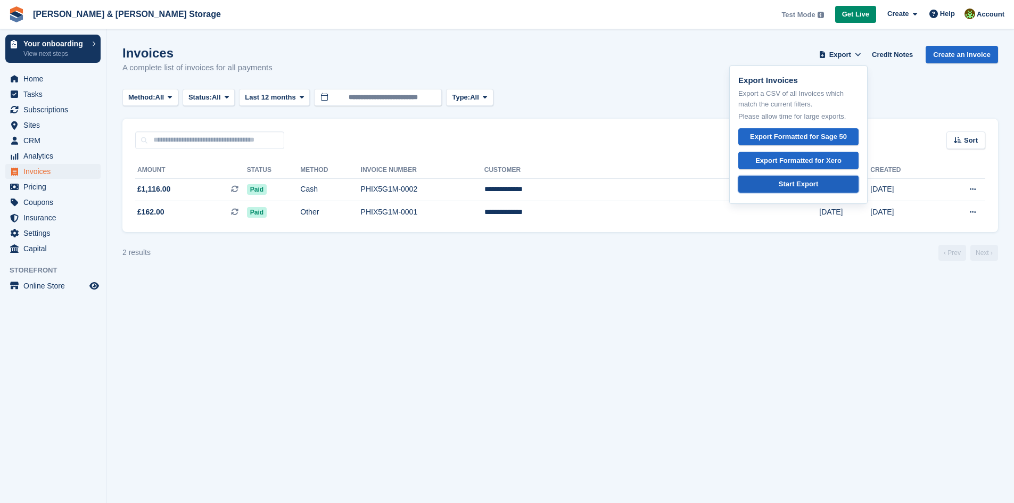
click at [794, 189] on div "Start Export" at bounding box center [798, 184] width 39 height 11
click at [799, 258] on div "2 results ‹ Prev Next ›" at bounding box center [560, 253] width 876 height 16
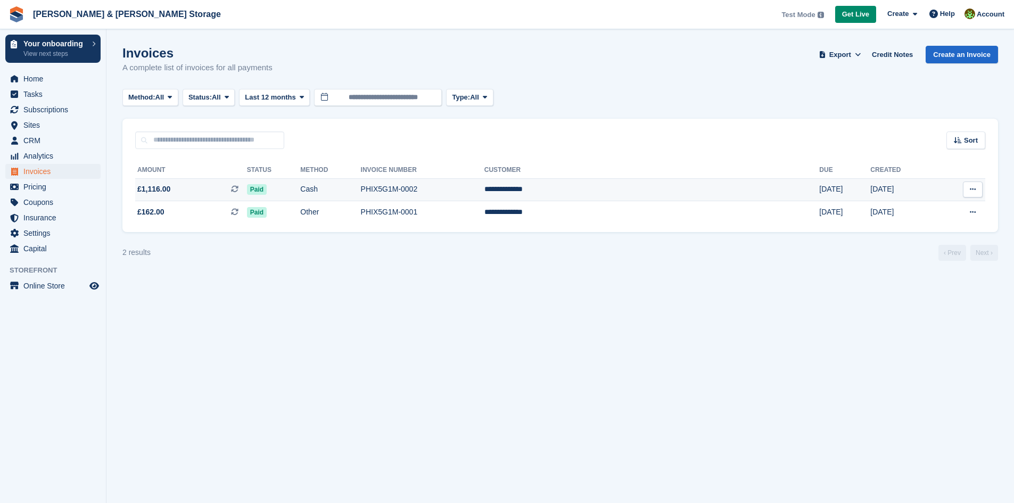
click at [978, 186] on button at bounding box center [973, 189] width 20 height 16
click at [386, 274] on section "Invoices A complete list of invoices for all payments Export Export Invoices Ex…" at bounding box center [559, 251] width 907 height 503
click at [27, 84] on span "Home" at bounding box center [55, 78] width 64 height 15
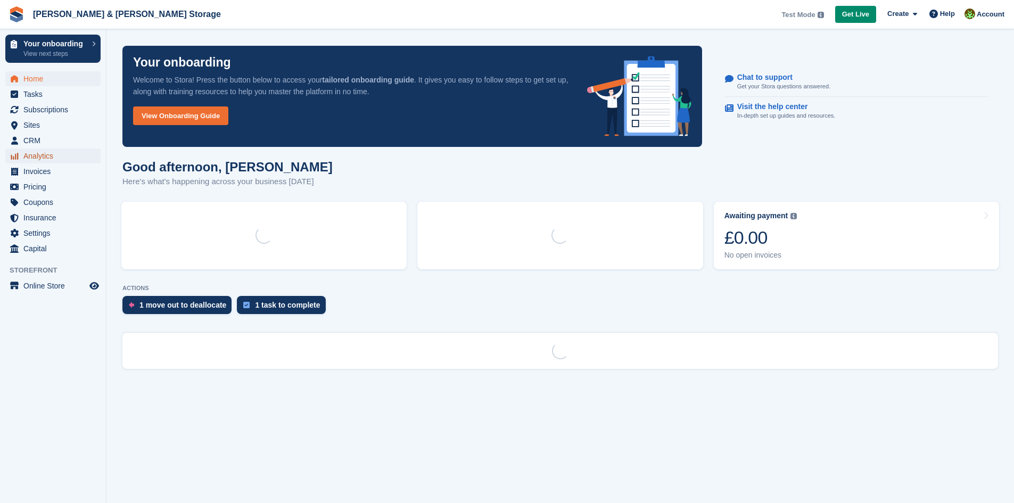
click at [39, 153] on span "Analytics" at bounding box center [55, 155] width 64 height 15
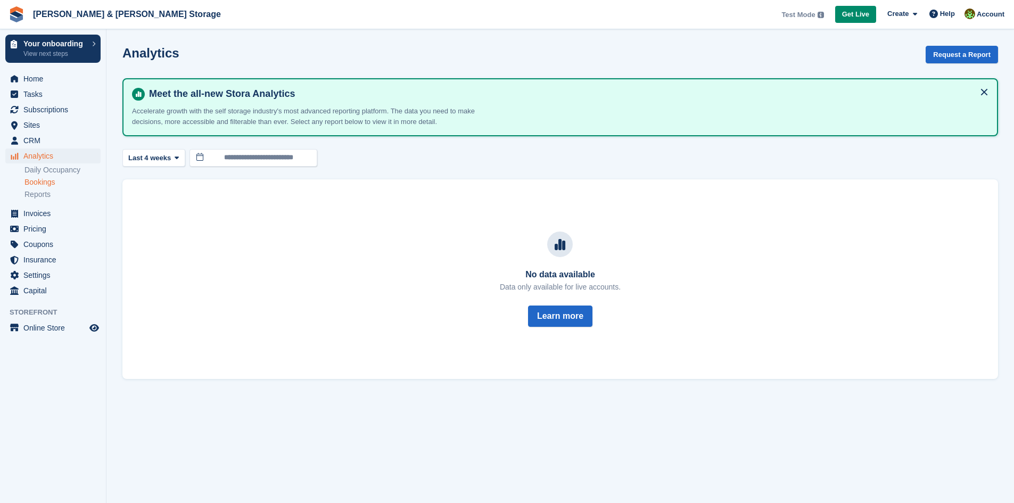
click at [48, 186] on link "Bookings" at bounding box center [62, 182] width 76 height 10
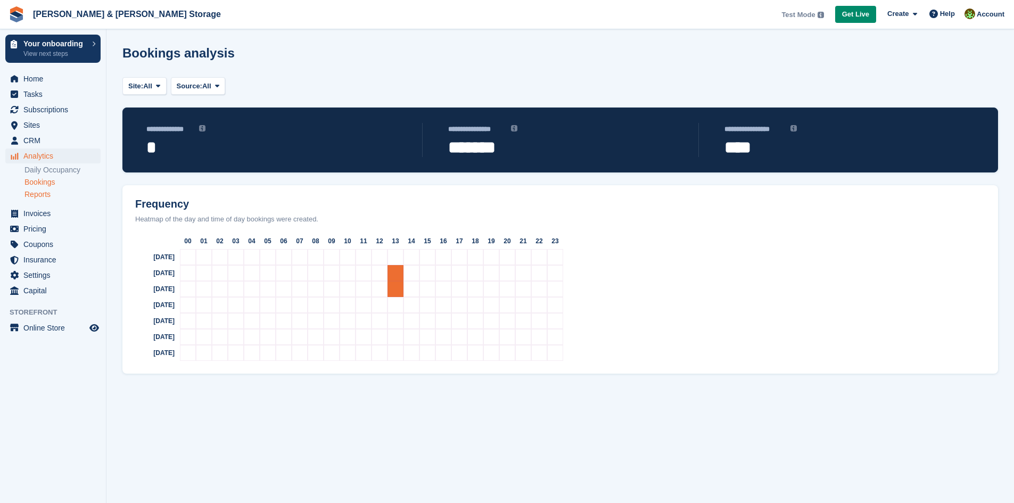
click at [50, 191] on link "Reports" at bounding box center [62, 194] width 76 height 10
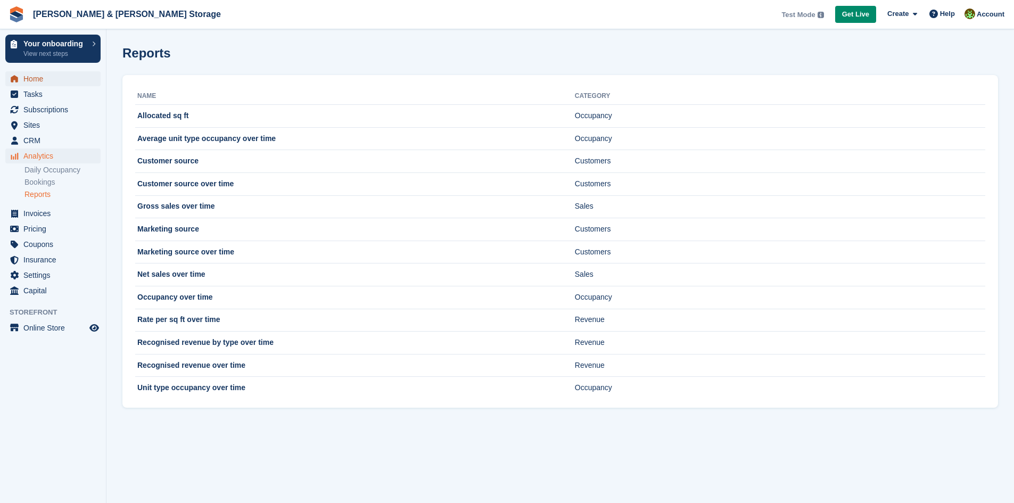
click at [58, 78] on span "Home" at bounding box center [55, 78] width 64 height 15
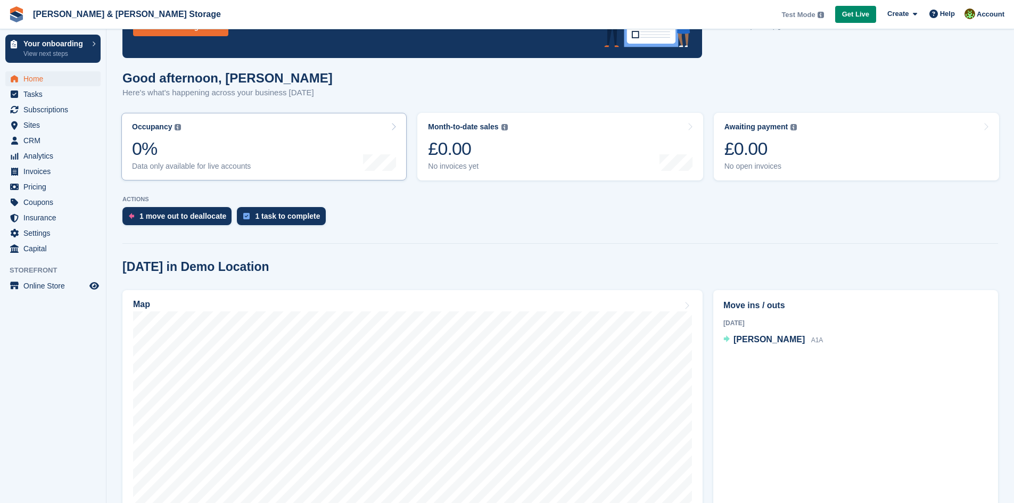
scroll to position [106, 0]
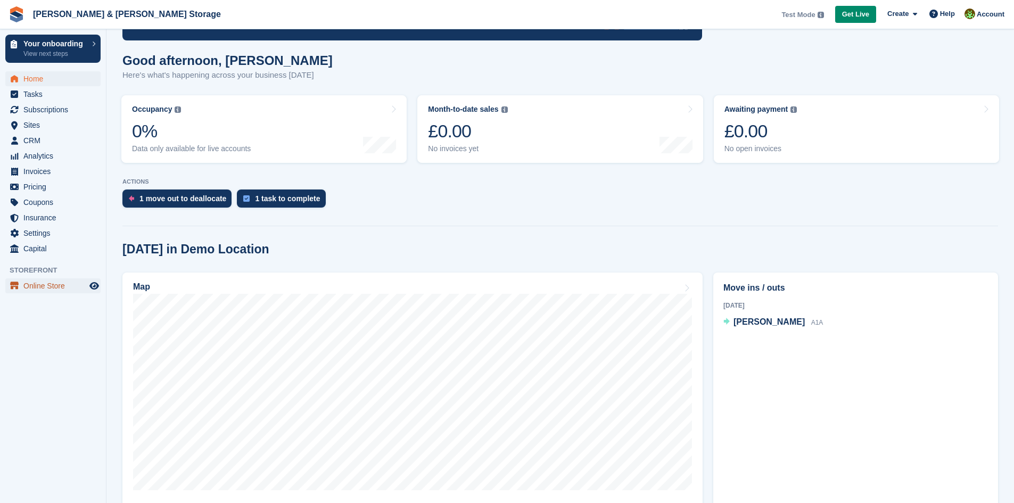
click at [37, 286] on span "Online Store" at bounding box center [55, 285] width 64 height 15
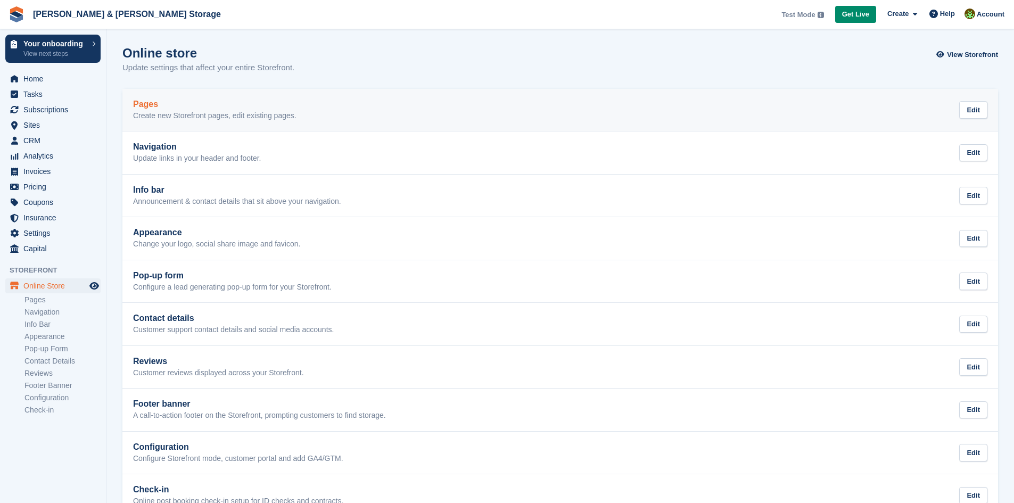
click at [931, 106] on div "Pages Create new Storefront pages, edit existing pages. Edit" at bounding box center [560, 110] width 854 height 21
